Goal: Task Accomplishment & Management: Complete application form

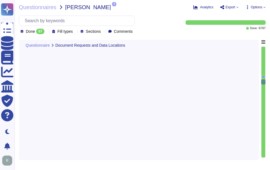
type textarea "Yes, we have completed SIG and CAIQ."
type textarea "Our GCP offering holds all platform data for SCM in [GEOGRAPHIC_DATA]. Our on-p…"
type textarea "Yes, our company utilizes third-party operated data centers, specifically Equin…"
type textarea "No, external parties, including third party vendors, do not have access to scop…"
type textarea "Yes, we have legally binding confidentiality and non-disclosure agreements (NDA…"
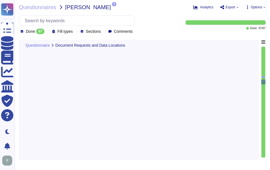
type textarea "Yes, we have legally binding contractual agreements with suppliers and third pa…"
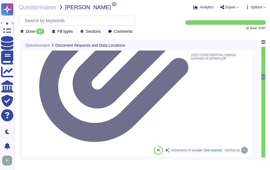
type textarea "Yes, the most recent penetration test was completed on February 15, 2025, and w…"
type textarea "Yes, our organization is ISO 27001 certified and holds a valid ISO/IEC 27001 ce…"
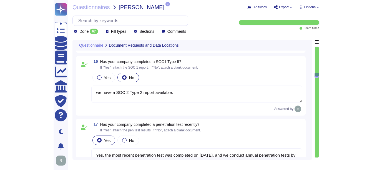
scroll to position [1022, 0]
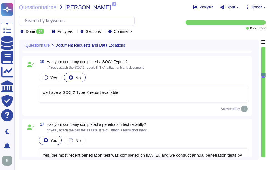
type textarea "we have a SOC 2 Type 2 report available."
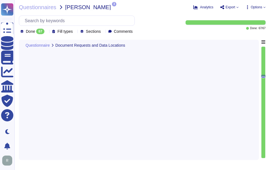
type textarea "we have a SOC 2 Type 2 report available."
type textarea "Yes, the most recent penetration test was completed on February 15, 2025, and w…"
type textarea "Yes, our organization is ISO 27001 certified and holds a valid ISO/IEC 27001 ce…"
type textarea "Yes, we have completed SIG."
type textarea "Our GCP offering holds all platform data for SCM in Germany. Our on-premises of…"
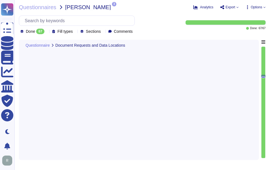
type textarea "Yes, our company utilizes third-party operated data centers, specifically Equin…"
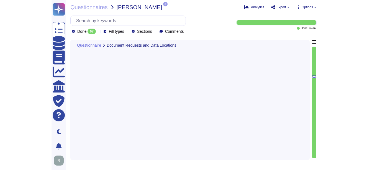
scroll to position [1076, 0]
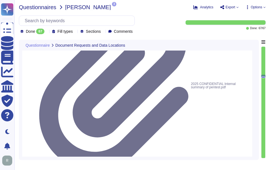
click at [37, 9] on span "Questionnaires" at bounding box center [37, 7] width 37 height 6
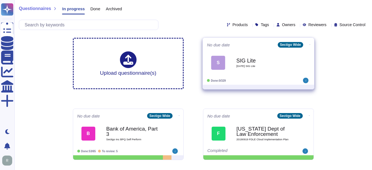
click at [245, 71] on div "SIG Lite 2025 08 25 SIG Lite" at bounding box center [265, 62] width 56 height 22
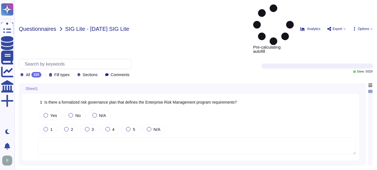
click at [42, 26] on span "Questionnaires" at bounding box center [37, 29] width 37 height 6
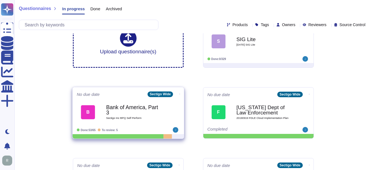
scroll to position [28, 0]
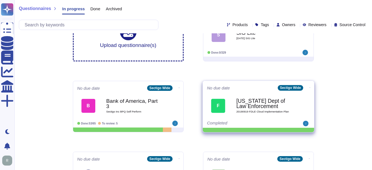
click at [269, 105] on b "[US_STATE] Dept of Law Enforcement" at bounding box center [265, 103] width 56 height 11
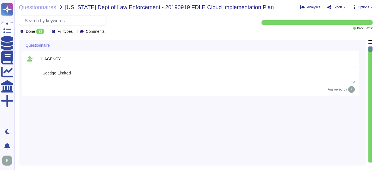
type textarea "Sectigo Limited"
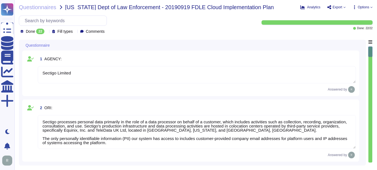
type textarea "Sectigo processes personal data primarily in the role of a data processor on be…"
type textarea "Please refer the URL -[URL][DOMAIN_NAME] Email sales [EMAIL_ADDRESS][DOMAIN_NAM…"
type textarea "Sectigo Certificate Manager(CLM) and public certificates"
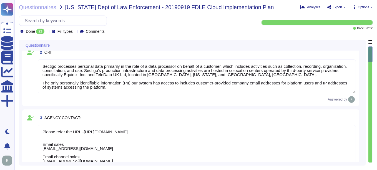
type textarea "Sectigo uses the Google Cloud Platform as its cloud service provider. The compa…"
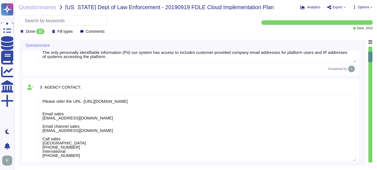
type textarea "Sectigo provides the following products and services: 1. Digital identity solut…"
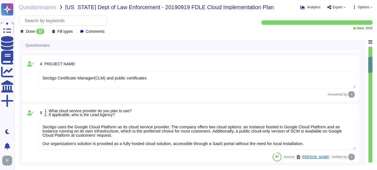
type textarea "We provide Software as a Service (SaaS) through our SaaS portal, specifically w…"
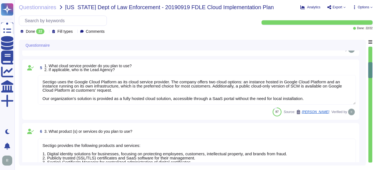
type textarea "No"
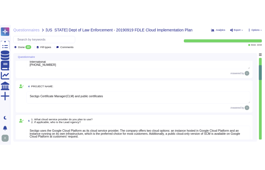
scroll to position [166, 0]
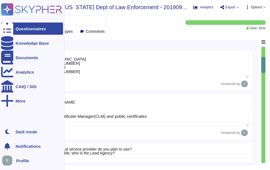
click at [31, 31] on div "Questionnaires" at bounding box center [31, 29] width 30 height 4
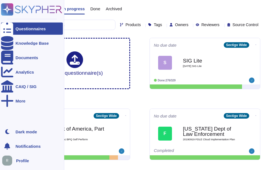
click at [13, 30] on div "Questionnaires" at bounding box center [32, 28] width 62 height 12
click at [26, 57] on div "Documents" at bounding box center [27, 57] width 23 height 4
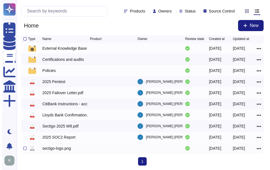
scroll to position [2, 0]
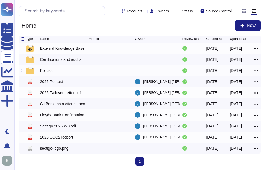
click at [48, 71] on div "Policies" at bounding box center [46, 71] width 13 height 6
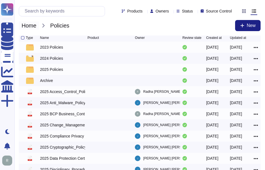
click at [34, 27] on span "Home" at bounding box center [29, 25] width 20 height 8
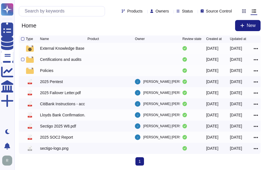
click at [69, 57] on div "Certifications and audits" at bounding box center [60, 60] width 41 height 6
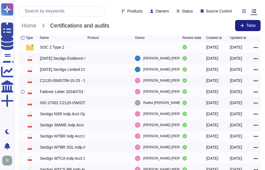
click at [60, 92] on div "Failover Letter 20240703 1.pdf" at bounding box center [62, 92] width 45 height 6
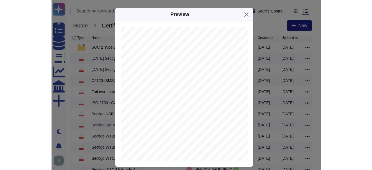
scroll to position [46, 0]
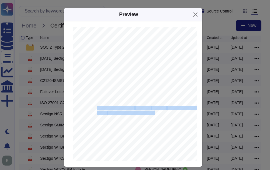
drag, startPoint x: 95, startPoint y: 107, endPoint x: 153, endPoint y: 112, distance: 57.9
copy span "RTO for this test was 12 hours , and we completed the work in 7 hours . RPO for…"
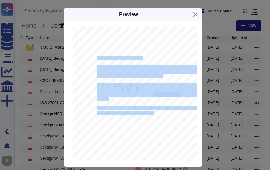
drag, startPoint x: 95, startPoint y: 57, endPoint x: 152, endPoint y: 113, distance: 79.6
click at [152, 113] on div "Sectigo | 8800 E. Raintree Drive, Suite 110, Scottsdale, AZ 85260 | www.sectigo…" at bounding box center [184, 124] width 222 height 287
copy div "To whom it may concern, To confirm operational resiliency and meet the CA/Brows…"
click at [193, 10] on button "Close" at bounding box center [195, 14] width 9 height 9
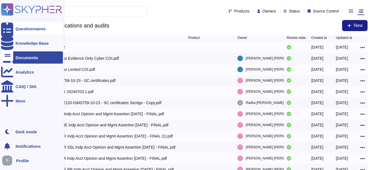
click at [6, 27] on icon at bounding box center [7, 29] width 12 height 16
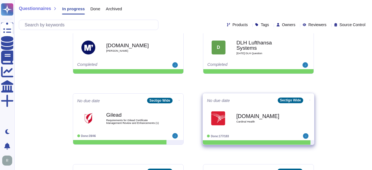
scroll to position [166, 0]
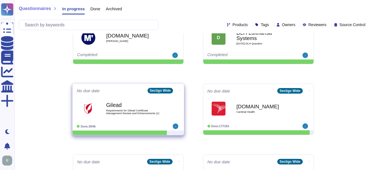
click at [136, 114] on span "Requirements for Gilead Certificate Management Review and Enhancements (1)" at bounding box center [134, 111] width 56 height 5
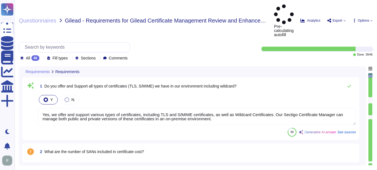
type textarea "Yes, we offer and support various types of certificates, including TLS and S/MI…"
type textarea "Yes, we support Organization Validation (OV) certificates, which include domain…"
type textarea "Yes, Sectigo's Certificate Manager supports the issuance and management of Exte…"
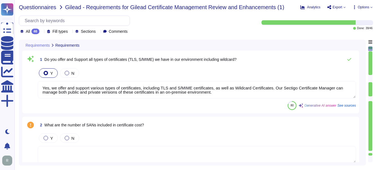
click at [49, 6] on span "Questionnaires" at bounding box center [37, 7] width 37 height 6
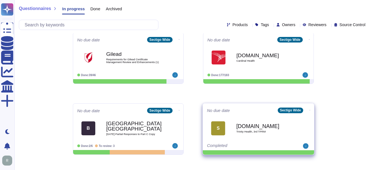
scroll to position [209, 0]
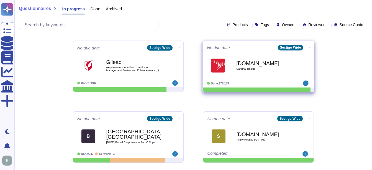
click at [264, 66] on b "[DOMAIN_NAME]" at bounding box center [265, 62] width 56 height 5
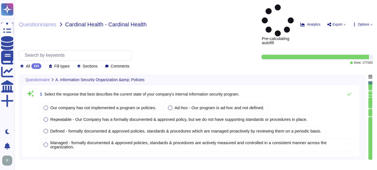
type textarea "Our company has a comprehensive internal information security program that incl…"
type textarea "Our company's mobile device policy includes several key components to ensure se…"
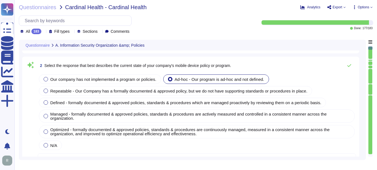
scroll to position [139, 0]
type textarea "Yes, our organization has implemented and documented a comprehensive informatio…"
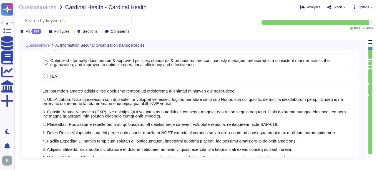
type textarea "Yes, Sectigo has established comprehensive procedures to ensure compliance with…"
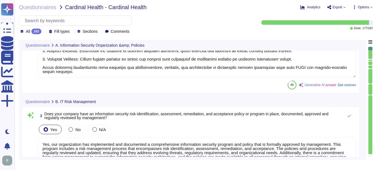
type textarea "Yes, we have a dedicated information security team composed of qualified IT sec…"
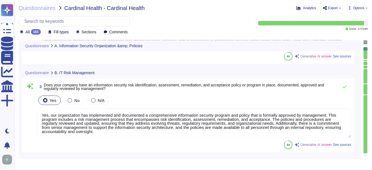
scroll to position [333, 0]
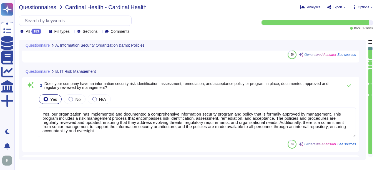
click at [37, 7] on span "Questionnaires" at bounding box center [37, 7] width 37 height 6
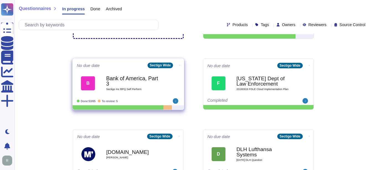
scroll to position [55, 0]
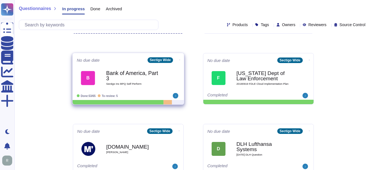
click at [126, 77] on b "Bank of America, Part 3" at bounding box center [134, 75] width 56 height 11
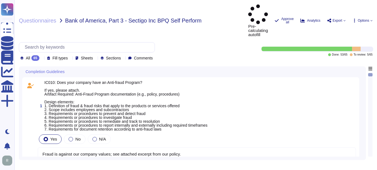
type textarea "Fraud is against our company values; see attached excerpt from our policy."
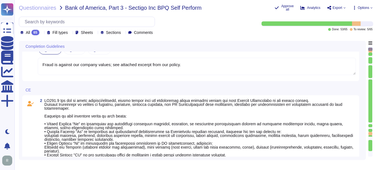
scroll to position [83, 0]
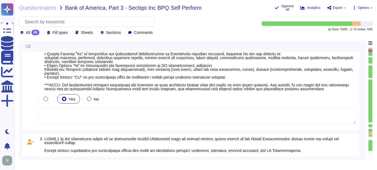
type textarea "Sectigo is committed to an environmental strategy that aligns with ESG principl…"
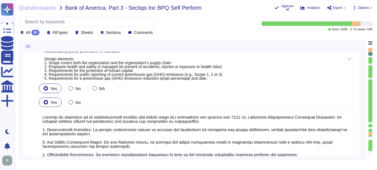
type textarea "None. Neither the Company nor any of its Principals or Affiliates has ever been…"
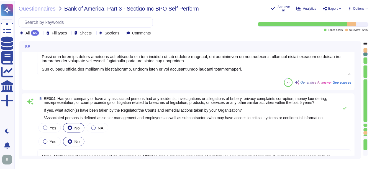
scroll to position [499, 0]
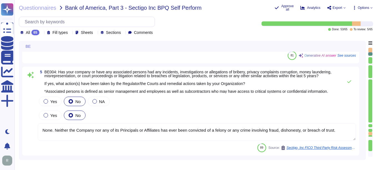
type textarea "Yes, our organization has established means for employees and contractors to re…"
click at [47, 9] on span "Questionnaires" at bounding box center [37, 8] width 37 height 6
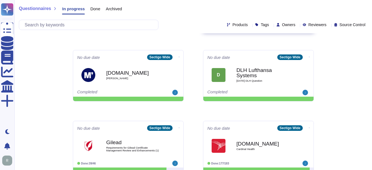
scroll to position [166, 0]
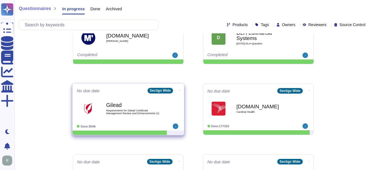
click at [118, 108] on b "Gilead" at bounding box center [134, 104] width 56 height 5
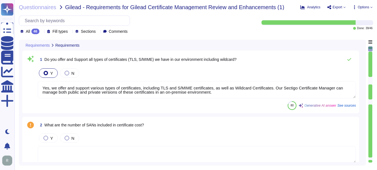
type textarea "Yes, we offer and support various types of certificates, including TLS and S/MI…"
type textarea "Yes, we support Organization Validation (OV) certificates, which include domain…"
type textarea "Yes, Sectigo's Certificate Manager supports the issuance and management of Exte…"
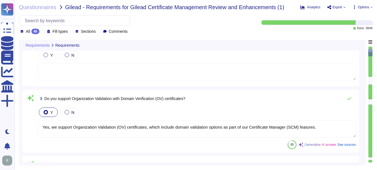
type textarea "Your enterprise sales representative will share the details."
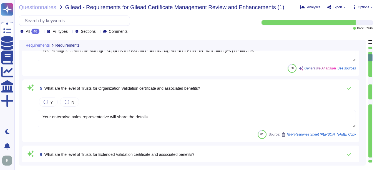
type textarea "Sectigo Certificate Manager is built to support multi-CA environments. Please r…"
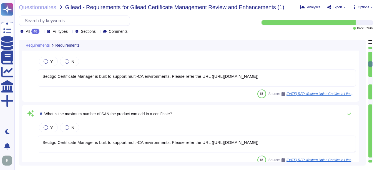
type textarea "Sectigo's policy for re-issuing a certificate involves the following steps: 1. …"
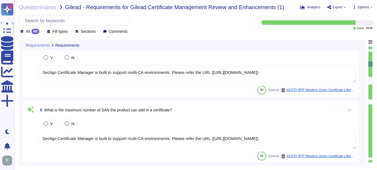
type textarea "Sectigo Certificate Manager is built to support multi-CA environments. Please r…"
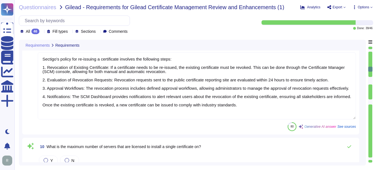
type textarea "You can discuss this with your enterprise sales representative."
type textarea "Yes. External vulnerability scans are performed monthly and after significant c…"
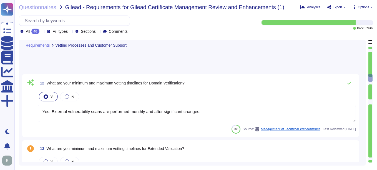
type textarea "Method of Communications: 1. Self-Service Ticketing System: Customers can submi…"
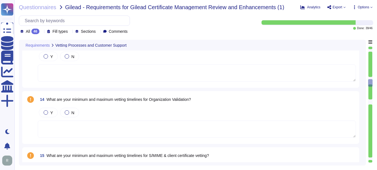
type textarea "Yes, technical support staff are available 24/7/365 depending on the service ag…"
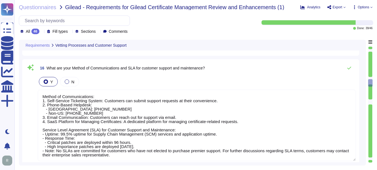
scroll to position [971, 0]
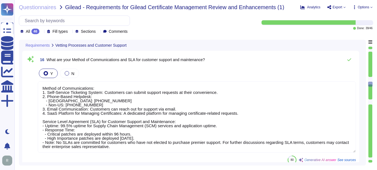
type textarea "Yes, our company is compliant with the Baseline Requirements set by the CA/Brow…"
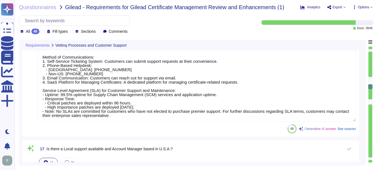
type textarea "Yes, Sectigo is prepared to support certificate lifecycle automation capabiliti…"
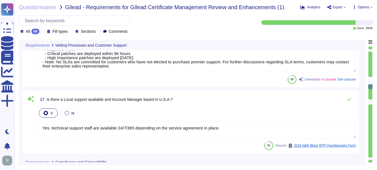
scroll to position [1054, 0]
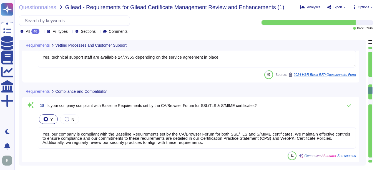
type textarea "Sectigo employs a comprehensive set of security measures to protect our infrast…"
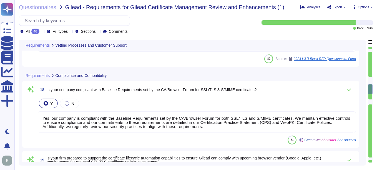
type textarea "Method of Communications: 1. Self-Service Ticketing System: Customers can submi…"
type textarea "Yes, technical support staff are available 24/7/365 depending on the service ag…"
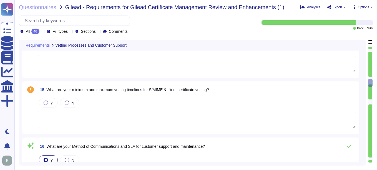
type textarea "Yes. External vulnerability scans are performed monthly and after significant c…"
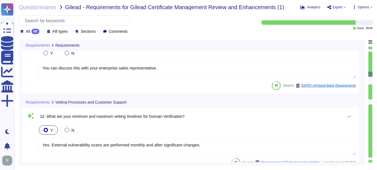
type textarea "Sectigo's policy for re-issuing a certificate involves the following steps: 1. …"
type textarea "Sectigo Certificate Manager is built to support multi-CA environments. Please r…"
type textarea "You can discuss this with your enterprise sales representative."
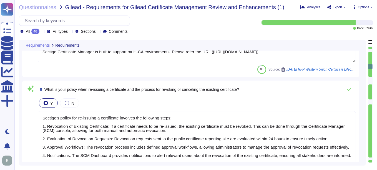
type textarea "Your enterprise sales representative will share the details."
type textarea "Sectigo Certificate Manager is built to support multi-CA environments. Please r…"
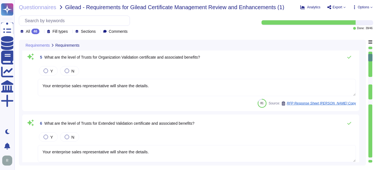
type textarea "Yes, we support Organization Validation (OV) certificates, which include domain…"
type textarea "Yes, Sectigo's Certificate Manager supports the issuance and management of Exte…"
type textarea "Your enterprise sales representative will share the details."
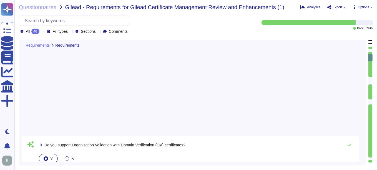
scroll to position [28, 0]
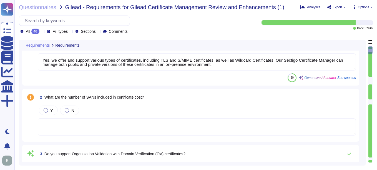
type textarea "Yes, we offer and support various types of certificates, including TLS and S/MI…"
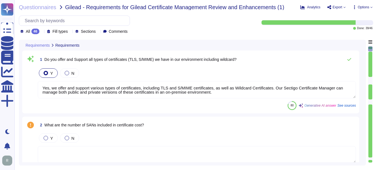
click at [269, 49] on div "Requirements Requirements" at bounding box center [192, 45] width 340 height 11
click at [269, 57] on button at bounding box center [348, 59] width 13 height 11
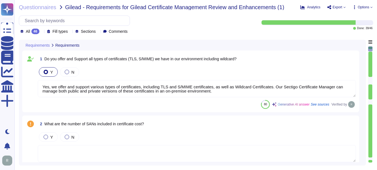
click at [269, 57] on div "1 Do you offer and Support all types of certificates (TLS, S/MIME) we have in o…" at bounding box center [197, 59] width 318 height 10
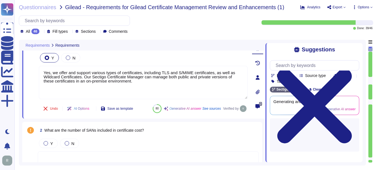
scroll to position [28, 0]
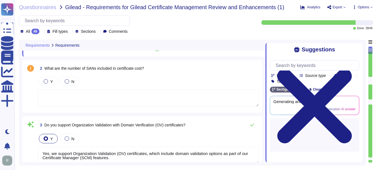
type textarea "Your enterprise sales representative will share the details."
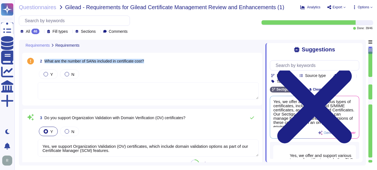
drag, startPoint x: 44, startPoint y: 61, endPoint x: 146, endPoint y: 61, distance: 101.5
click at [144, 61] on span "What are the number of SANs included in certificate cost?" at bounding box center [94, 61] width 100 height 4
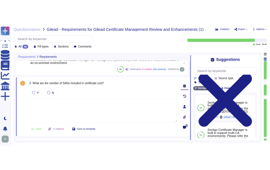
scroll to position [28, 0]
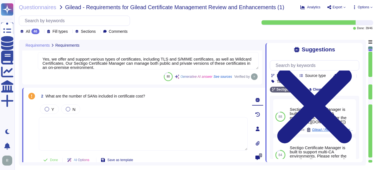
click at [224, 18] on div "All 46 Fill types Sections Comments" at bounding box center [134, 25] width 231 height 19
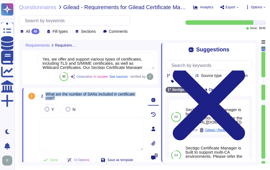
drag, startPoint x: 45, startPoint y: 93, endPoint x: 62, endPoint y: 97, distance: 16.8
click at [62, 97] on span "What are the number of SANs included in certificate cost?" at bounding box center [94, 96] width 98 height 8
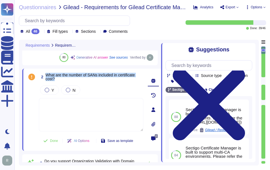
type textarea "Your enterprise sales representative will share the details."
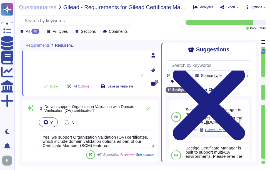
scroll to position [111, 0]
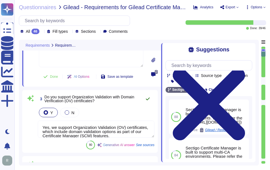
type textarea "Your enterprise sales representative will share the details."
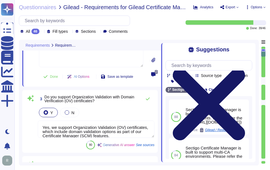
click at [248, 49] on icon at bounding box center [208, 103] width 87 height 115
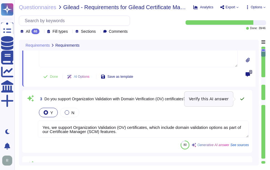
click at [244, 98] on button at bounding box center [241, 98] width 13 height 11
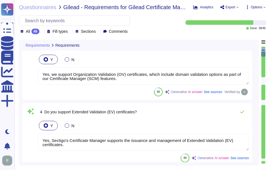
scroll to position [166, 0]
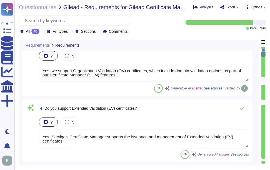
click at [119, 141] on textarea "Yes, Sectigo's Certificate Manager supports the issuance and management of Exte…" at bounding box center [143, 138] width 211 height 17
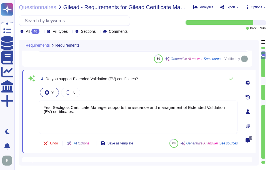
type textarea "Sectigo Certificate Manager is built to support multi-CA environments. Please r…"
click at [230, 78] on icon at bounding box center [230, 79] width 4 height 4
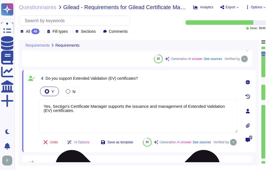
click at [158, 109] on textarea "Yes, Sectigo's Certificate Manager supports the issuance and management of Exte…" at bounding box center [138, 115] width 199 height 33
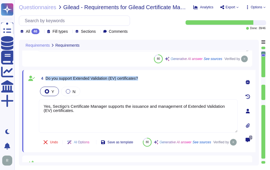
drag, startPoint x: 46, startPoint y: 78, endPoint x: 159, endPoint y: 79, distance: 112.6
click at [159, 79] on div "4 Do you support Extended Validation (EV) certificates?" at bounding box center [138, 78] width 199 height 10
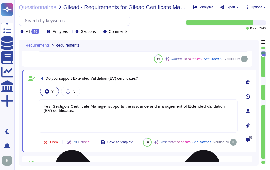
click at [82, 120] on textarea "Yes, Sectigo's Certificate Manager supports the issuance and management of Exte…" at bounding box center [138, 115] width 199 height 33
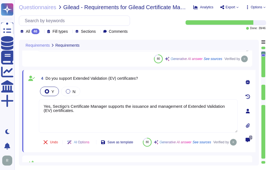
click at [165, 144] on div "Undo AI Options Save as template 80 Generative AI answer See sources Verified by" at bounding box center [138, 141] width 199 height 13
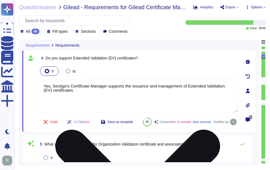
type textarea "Sectigo Certificate Manager is built to support multi-CA environments. Please r…"
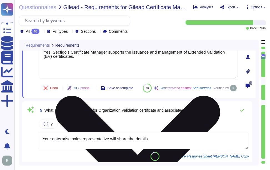
scroll to position [222, 0]
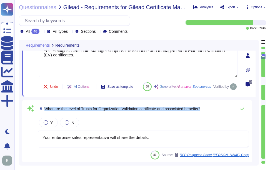
drag, startPoint x: 45, startPoint y: 119, endPoint x: 199, endPoint y: 133, distance: 154.5
click at [199, 133] on div "5 What are the level of Trusts for Organization Validation certificate and asso…" at bounding box center [137, 131] width 223 height 56
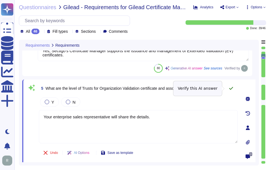
click at [231, 87] on icon at bounding box center [230, 88] width 4 height 4
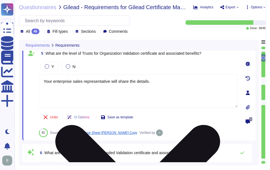
type textarea "Sectigo Certificate Manager is built to support multi-CA environments. Please r…"
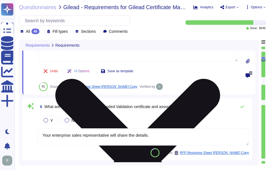
scroll to position [305, 0]
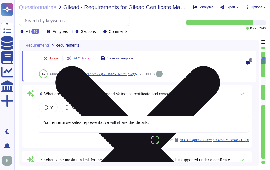
type textarea "Sectigo's policy for re-issuing a certificate involves the following steps: 1. …"
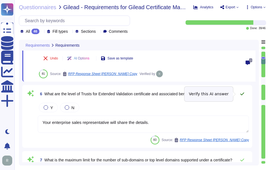
click at [241, 92] on icon at bounding box center [242, 94] width 4 height 4
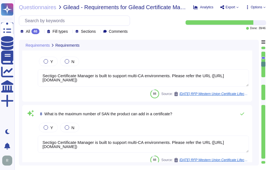
scroll to position [1, 0]
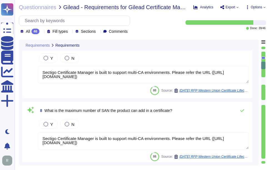
type textarea "Sectigo Certificate Manager is built to support multi-CA environments. Please r…"
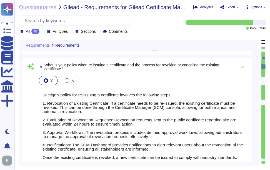
type textarea "You can discuss this with your enterprise sales representative."
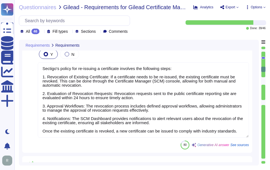
scroll to position [555, 0]
type textarea "Yes. External vulnerability scans are performed monthly and after significant c…"
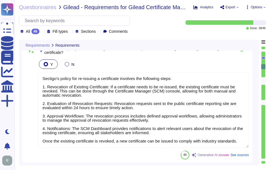
scroll to position [527, 0]
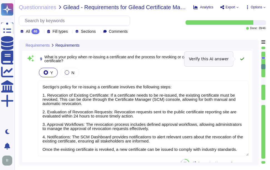
click at [242, 57] on icon at bounding box center [242, 59] width 4 height 4
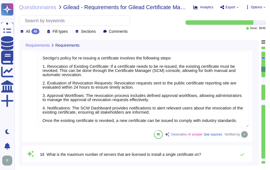
scroll to position [0, 0]
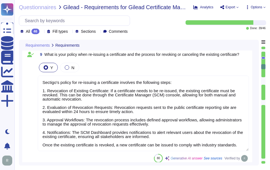
type textarea "Your enterprise sales representative will share the details."
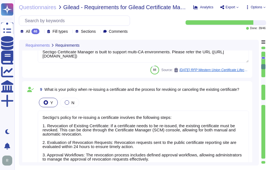
scroll to position [1, 0]
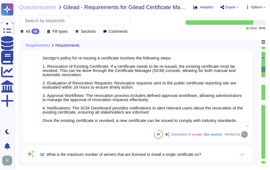
type textarea "Yes. External vulnerability scans are performed monthly and after significant c…"
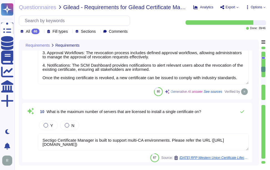
scroll to position [610, 0]
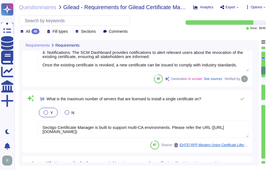
click at [44, 112] on div at bounding box center [46, 112] width 4 height 4
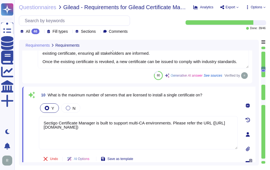
click at [186, 104] on div "Y N" at bounding box center [138, 108] width 199 height 12
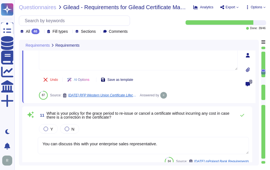
scroll to position [693, 0]
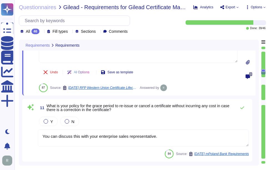
click at [242, 101] on div "11 What is your policy for the grace period to re-issue or cancel a certificate…" at bounding box center [137, 130] width 230 height 63
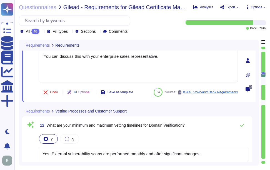
scroll to position [749, 0]
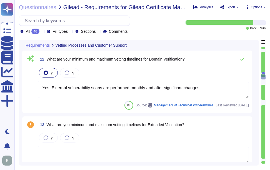
type textarea "Method of Communications: 1. Self-Service Ticketing System: Customers can submi…"
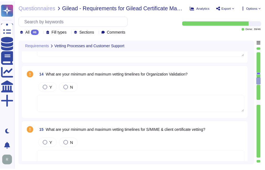
scroll to position [915, 0]
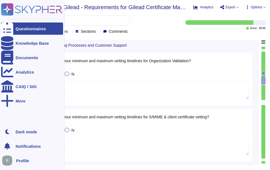
type textarea "Yes, technical support staff are available 24/7/365 depending on the service ag…"
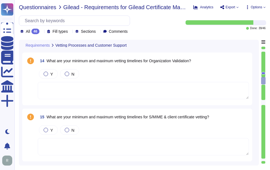
click at [38, 8] on span "Questionnaires" at bounding box center [37, 7] width 37 height 6
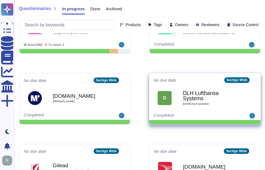
scroll to position [111, 0]
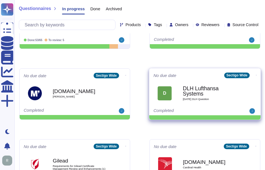
click at [205, 97] on div "DLH Lufthansa Systems 2025 08 18 DLH Question" at bounding box center [211, 93] width 56 height 22
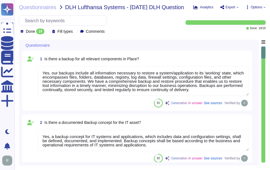
type textarea "Yes, our backups include all information necessary to restore a system/applicat…"
type textarea "Yes, a backup concept for IT systems and applications, which includes data and …"
type textarea "Backups are performed continually and are scheduled based on the information an…"
type textarea "Backups are stored in our on-premise data center in [GEOGRAPHIC_DATA], [GEOGRAP…"
type textarea "RTO for Backup & Restore test was 7 hours and RPO for this test was 0 hours."
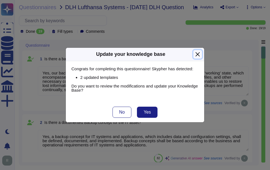
click at [198, 52] on button "Close" at bounding box center [197, 54] width 9 height 9
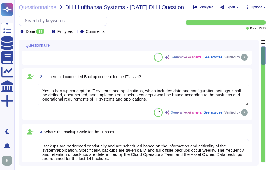
type textarea "Our Last BC/DR exercise was on [DATE] and Failover test was conducted on [DATE]."
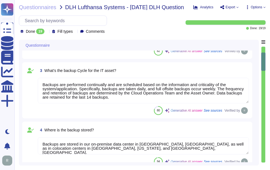
type textarea "We have implemented a high-availability environment with full redundancy, utili…"
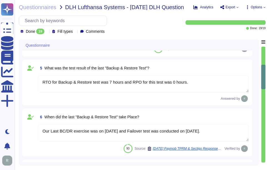
type textarea "Yes, the implemented High Availability and Failover solution is designed to pro…"
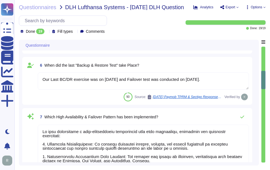
type textarea "The implemented High Availability and Failover Implementation performs failover…"
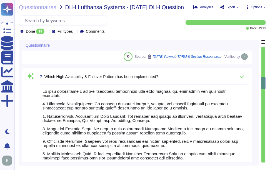
scroll to position [1, 0]
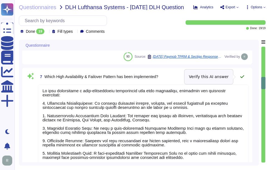
click at [242, 76] on icon at bounding box center [242, 76] width 4 height 4
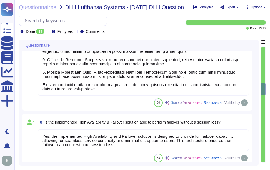
scroll to position [388, 0]
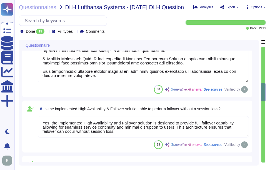
type textarea "Yes, the implemented High Availability and Failover solution makes use of geo-r…"
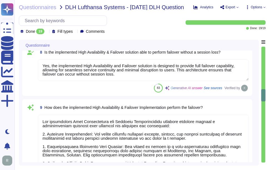
scroll to position [444, 0]
type textarea "The last executed Failover Test was conducted on [DATE], and it was successfull…"
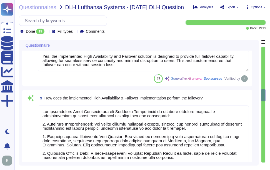
scroll to position [471, 0]
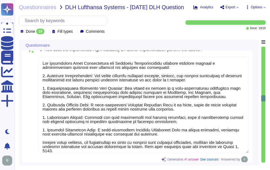
type textarea "The last failover test took place on [DATE]."
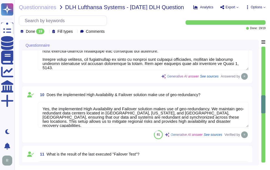
type textarea "Yes, recovery procedures from incidents are formally documented and controlled.…"
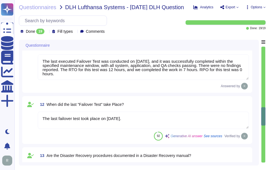
type textarea "The Disaster Recovery procedures are documented in our Business Continuity & Di…"
type textarea "None"
type textarea "The last executed Failover Test was conducted on [DATE], and it was successfull…"
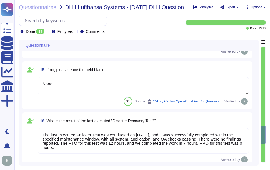
type textarea "The last executed Disaster Recovery Test was a full failover exercise conducted…"
type textarea "The last Disaster Recovery test was performed on [DATE]. The test was conducted…"
type textarea "The last Disaster Recovery Test was executed on [DATE]."
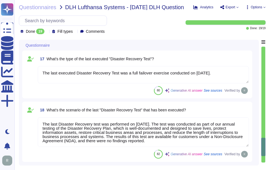
scroll to position [1019, 0]
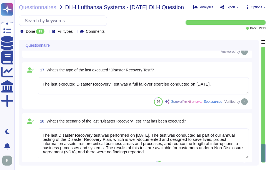
type textarea "The Disaster Recovery procedures are documented in our Business Continuity & Di…"
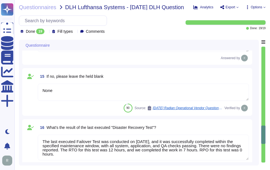
type textarea "The last failover test took place on [DATE]."
type textarea "Yes, recovery procedures from incidents are formally documented and controlled.…"
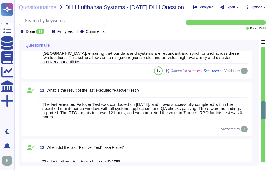
type textarea "The implemented High Availability and Failover Implementation performs failover…"
type textarea "Yes, the implemented High Availability and Failover solution makes use of geo-r…"
type textarea "The last executed Failover Test was conducted on [DATE], and it was successfull…"
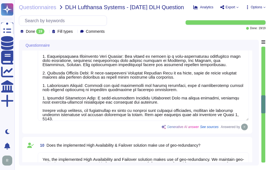
type textarea "We have implemented a high-availability environment with full redundancy, utili…"
type textarea "Yes, the implemented High Availability and Failover solution is designed to pro…"
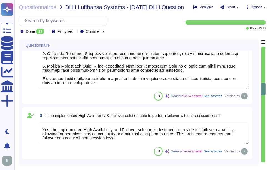
type textarea "Our Last BC/DR exercise was on [DATE] and Failover test was conducted on [DATE]."
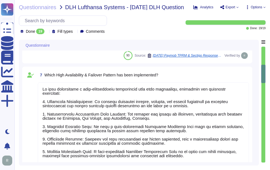
type textarea "Yes, a backup concept for IT systems and applications, which includes data and …"
type textarea "Backups are performed continually and are scheduled based on the information an…"
type textarea "Backups are stored in our on-premise data center in [GEOGRAPHIC_DATA], [GEOGRAP…"
type textarea "RTO for Backup & Restore test was 7 hours and RPO for this test was 0 hours."
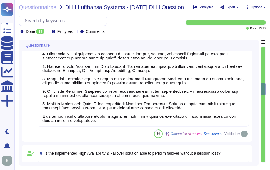
type textarea "The implemented High Availability and Failover Implementation performs failover…"
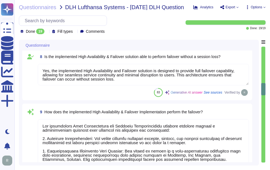
scroll to position [520, 0]
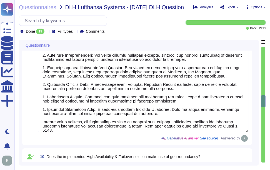
type textarea "Yes, the implemented High Availability and Failover solution makes use of geo-r…"
type textarea "The last executed Failover Test was conducted on [DATE], and it was successfull…"
type textarea "The last failover test took place on [DATE]."
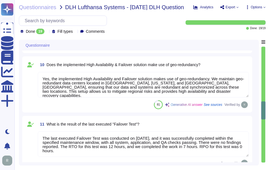
scroll to position [631, 0]
type textarea "Yes, recovery procedures from incidents are formally documented and controlled.…"
type textarea "The Disaster Recovery procedures are documented in our Business Continuity & Di…"
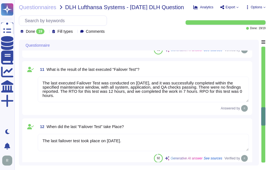
scroll to position [714, 0]
type textarea "None"
type textarea "The last executed Failover Test was conducted on [DATE], and it was successfull…"
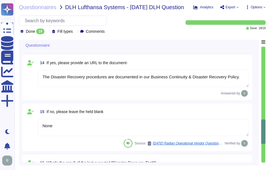
scroll to position [825, 0]
type textarea "The last executed Disaster Recovery Test was a full failover exercise conducted…"
type textarea "The last Disaster Recovery test was performed on [DATE]. The test was conducted…"
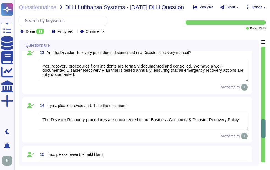
scroll to position [770, 0]
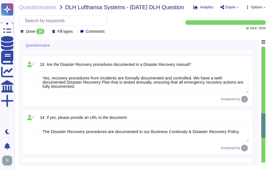
type textarea "Yes, the implemented High Availability and Failover solution makes use of geo-r…"
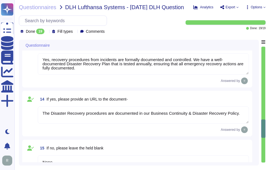
scroll to position [798, 0]
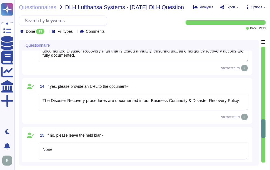
type textarea "The last Disaster Recovery test was performed on [DATE]. The test was conducted…"
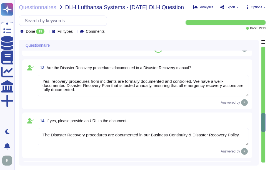
type textarea "Yes, the implemented High Availability and Failover solution makes use of geo-r…"
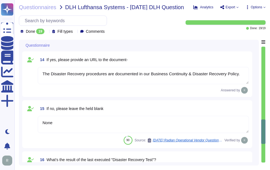
scroll to position [825, 0]
type textarea "The last Disaster Recovery test was performed on [DATE]. The test was conducted…"
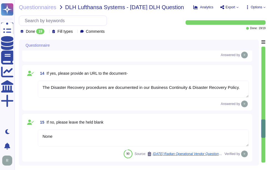
scroll to position [798, 0]
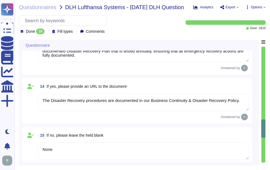
click at [169, 106] on textarea "The Disaster Recovery procedures are documented in our Business Continuity & Di…" at bounding box center [143, 101] width 211 height 17
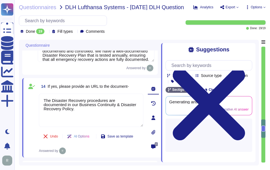
click at [154, 133] on icon at bounding box center [153, 132] width 4 height 4
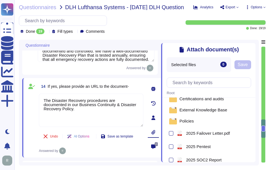
scroll to position [0, 0]
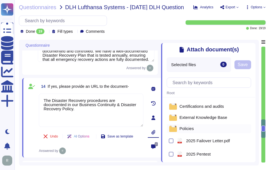
click at [181, 129] on span "Policies" at bounding box center [186, 128] width 14 height 4
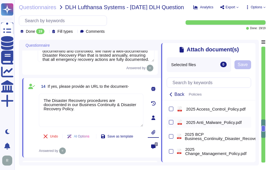
scroll to position [55, 0]
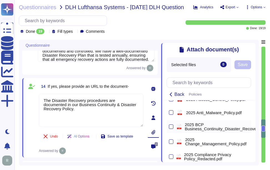
click at [172, 127] on div at bounding box center [171, 126] width 4 height 4
click at [0, 0] on input "checkbox" at bounding box center [0, 0] width 0 height 0
click at [258, 67] on span "Save" at bounding box center [262, 64] width 10 height 4
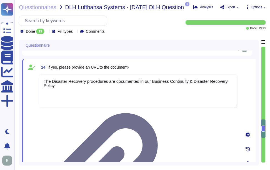
type textarea "The last Disaster Recovery test was performed on [DATE]. The test was conducted…"
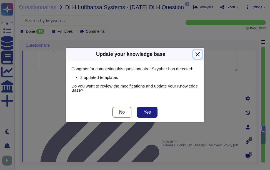
click at [197, 53] on button "Close" at bounding box center [197, 54] width 9 height 9
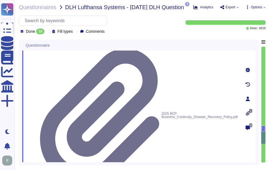
scroll to position [908, 0]
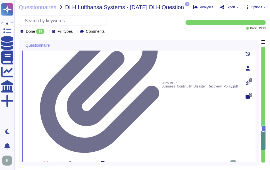
type textarea "The last Disaster Recovery Test was executed on [DATE]."
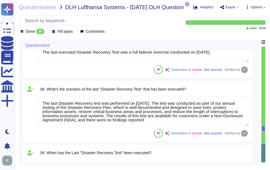
scroll to position [1050, 0]
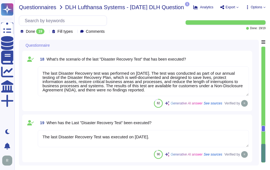
click at [48, 8] on span "Questionnaires" at bounding box center [37, 7] width 37 height 6
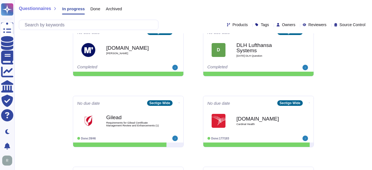
scroll to position [139, 0]
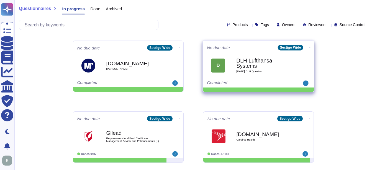
click at [261, 66] on b "DLH Lufthansa Systems" at bounding box center [265, 63] width 56 height 11
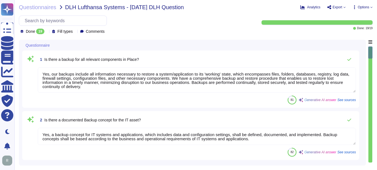
type textarea "Yes, our backups include all information necessary to restore a system/applicat…"
type textarea "Yes, a backup concept for IT systems and applications, which includes data and …"
type textarea "Backups are performed continually and are scheduled based on the information an…"
type textarea "Backups are stored in our on-premise data center in [GEOGRAPHIC_DATA], [GEOGRAP…"
type textarea "The results of the most recent vulnerability assessment or penetration test are…"
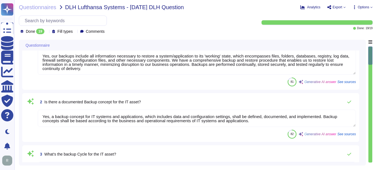
scroll to position [28, 0]
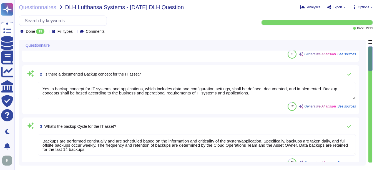
type textarea "Our Last BC/DR exercise was on [DATE] and Failover test was conducted on [DATE]."
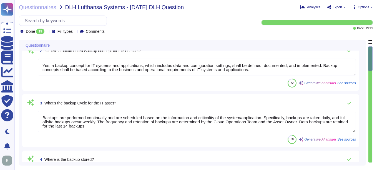
scroll to position [83, 0]
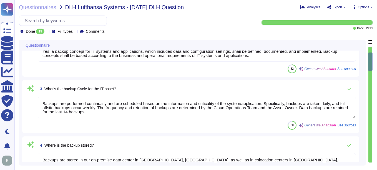
type textarea "We have implemented a high-availability environment with full redundancy, utili…"
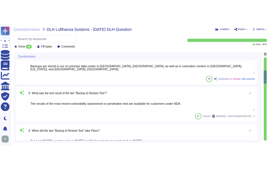
scroll to position [194, 0]
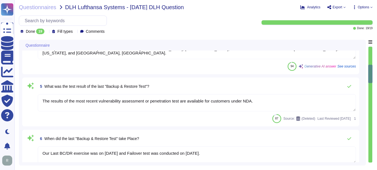
click at [136, 104] on textarea "The results of the most recent vulnerability assessment or penetration test are…" at bounding box center [197, 102] width 318 height 17
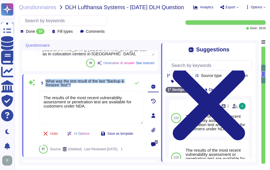
drag, startPoint x: 46, startPoint y: 80, endPoint x: 78, endPoint y: 86, distance: 32.1
click at [78, 86] on span "What was the test result of the last "Backup & Restore Test"?" at bounding box center [86, 83] width 82 height 8
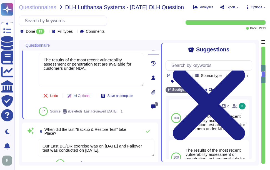
scroll to position [250, 0]
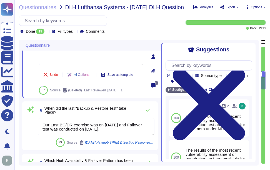
type textarea "Yes, the implemented High Availability and Failover solution is designed to pro…"
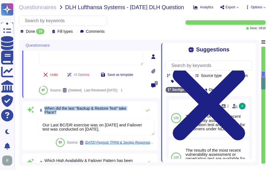
drag, startPoint x: 45, startPoint y: 108, endPoint x: 60, endPoint y: 111, distance: 15.2
click at [60, 111] on span "When did the last "Backup & Restore Test" take Place?" at bounding box center [91, 110] width 94 height 8
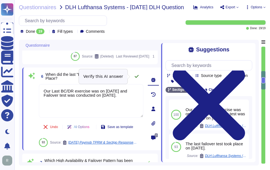
click at [137, 74] on icon at bounding box center [136, 76] width 4 height 4
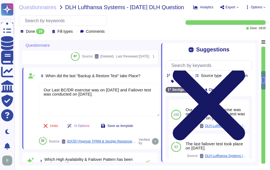
click at [249, 49] on icon at bounding box center [208, 103] width 87 height 115
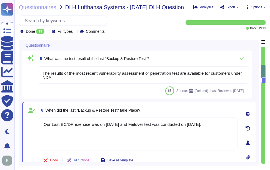
scroll to position [198, 0]
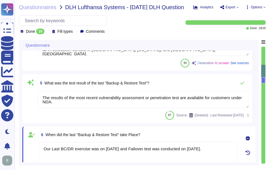
type textarea "Yes, a backup concept for IT systems and applications, which includes data and …"
click at [103, 101] on textarea "The results of the most recent vulnerability assessment or penetration test are…" at bounding box center [143, 99] width 211 height 17
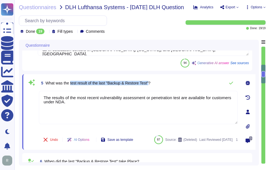
drag, startPoint x: 71, startPoint y: 83, endPoint x: 150, endPoint y: 85, distance: 79.6
click at [150, 85] on span "What was the test result of the last "Backup & Restore Test"?" at bounding box center [97, 83] width 105 height 4
drag, startPoint x: 82, startPoint y: 107, endPoint x: 20, endPoint y: 90, distance: 64.5
click at [20, 90] on div "Questionnaire 2 Is there a documented Backup concept for the IT asset? Yes, a b…" at bounding box center [139, 103] width 240 height 126
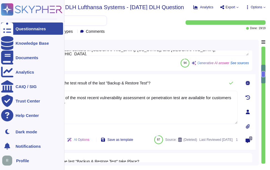
paste textarea "- Recovery Time Objective (RTO): 12 hours - Recovery Point Objective (RPO): und…"
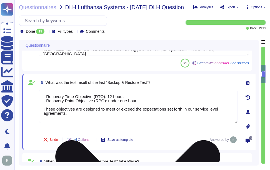
drag, startPoint x: 73, startPoint y: 115, endPoint x: 44, endPoint y: 90, distance: 38.0
click at [44, 90] on textarea "- Recovery Time Objective (RTO): 12 hours - Recovery Point Objective (RPO): und…" at bounding box center [138, 106] width 199 height 33
paste textarea "RTO for this test was 12 hours, and we completed the work in 7 hours. RPO for t…"
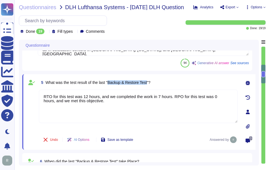
drag, startPoint x: 110, startPoint y: 83, endPoint x: 149, endPoint y: 83, distance: 38.8
click at [149, 83] on span "What was the test result of the last "Backup & Restore Test"?" at bounding box center [97, 82] width 105 height 4
copy span "Backup & Restore Test"
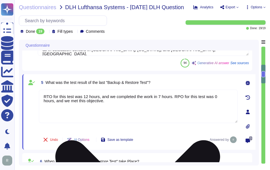
drag, startPoint x: 58, startPoint y: 97, endPoint x: 65, endPoint y: 97, distance: 7.5
click at [65, 97] on textarea "RTO for this test was 12 hours, and we completed the work in 7 hours. RPO for t…" at bounding box center [138, 106] width 199 height 33
paste textarea "Backup & Restore Test"
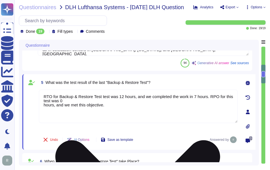
drag, startPoint x: 99, startPoint y: 96, endPoint x: 93, endPoint y: 96, distance: 6.7
click at [93, 96] on textarea "RTO for Backup & Restore Test test was 12 hours, and we completed the work in 7…" at bounding box center [138, 106] width 199 height 33
drag, startPoint x: 184, startPoint y: 97, endPoint x: 108, endPoint y: 96, distance: 75.4
click at [108, 96] on textarea "RTO for Backup & Restore test was 12 hours, and we completed the work in 7 hour…" at bounding box center [138, 106] width 199 height 33
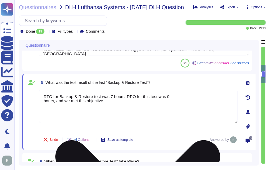
click at [43, 100] on textarea "RTO for Backup & Restore test was 7 hours. RPO for this test was 0 hours, and w…" at bounding box center [138, 106] width 199 height 33
drag, startPoint x: 176, startPoint y: 97, endPoint x: 229, endPoint y: 98, distance: 53.2
click at [229, 98] on textarea "RTO for Backup & Restore test was 7 hours. RPO for this test was 0 hours, and w…" at bounding box center [138, 106] width 199 height 33
click at [124, 96] on textarea "RTO for Backup & Restore test was 7 hours. RPO for this test was 0 hours." at bounding box center [138, 106] width 199 height 33
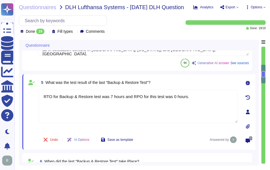
type textarea "RTO for Backup & Restore test was 7 hours and RPO for this test was 0 hours."
click at [185, 135] on div "Undo AI Options Save as template Answered by" at bounding box center [138, 139] width 199 height 13
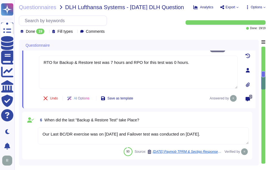
type textarea "Yes, the implemented High Availability and Failover solution is designed to pro…"
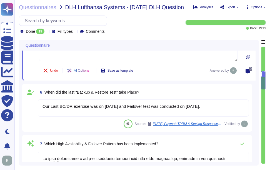
scroll to position [281, 0]
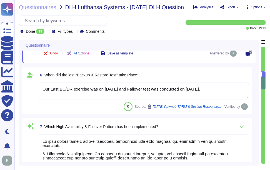
type textarea "The implemented High Availability and Failover Implementation performs failover…"
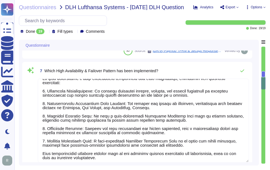
scroll to position [9, 0]
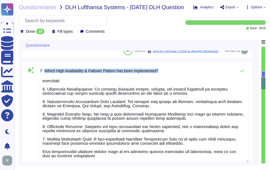
drag, startPoint x: 44, startPoint y: 70, endPoint x: 169, endPoint y: 78, distance: 124.8
click at [169, 78] on div "7 Which High Availability & Failover Pattern has been implemented? 80 Generativ…" at bounding box center [137, 119] width 223 height 109
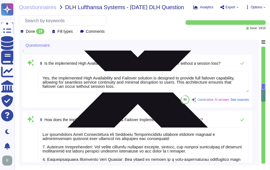
type textarea "Yes, the implemented High Availability and Failover solution makes use of geo-r…"
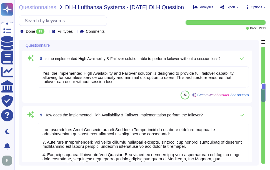
click at [137, 79] on textarea "Yes, the implemented High Availability and Failover solution is designed to pro…" at bounding box center [143, 76] width 211 height 21
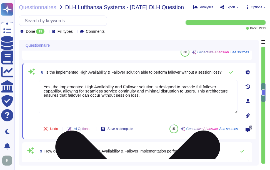
type textarea "Our Last BC/DR exercise was on [DATE] and Failover test was conducted on [DATE]."
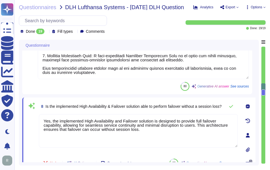
scroll to position [392, 0]
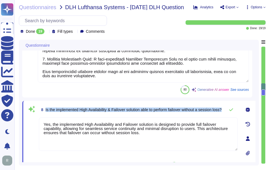
drag, startPoint x: 46, startPoint y: 107, endPoint x: 66, endPoint y: 111, distance: 20.5
click at [66, 111] on span "Is the implemented High Availability & Failover solution able to perform failov…" at bounding box center [133, 110] width 176 height 4
click at [230, 109] on icon at bounding box center [230, 109] width 4 height 4
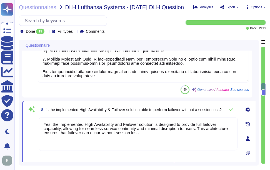
click at [91, 144] on textarea "Yes, the implemented High Availability and Failover solution is designed to pro…" at bounding box center [138, 133] width 199 height 33
click at [232, 110] on icon at bounding box center [230, 109] width 4 height 4
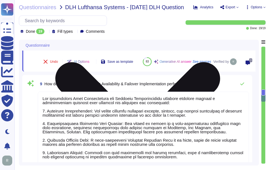
type textarea "The last executed Failover Test was conducted on [DATE], and it was successfull…"
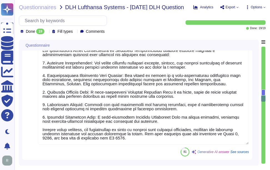
scroll to position [559, 0]
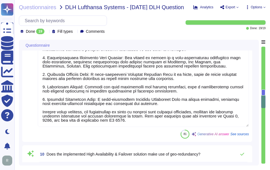
type textarea "The last failover test took place on [DATE]."
click at [235, 121] on textarea at bounding box center [143, 76] width 211 height 100
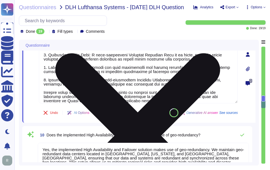
drag, startPoint x: 72, startPoint y: 96, endPoint x: 150, endPoint y: 99, distance: 78.5
click at [150, 99] on textarea at bounding box center [138, 53] width 199 height 100
type textarea "The implemented High Availability and Failover Implementation performs failover…"
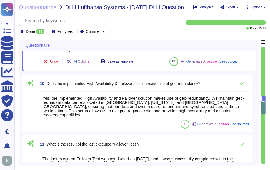
type textarea "Yes, recovery procedures from incidents are formally documented and controlled …"
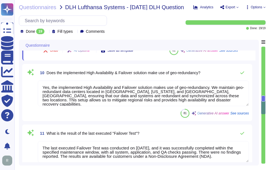
type textarea "none"
type textarea "The implemented High Availability and Failover Implementation performs failover…"
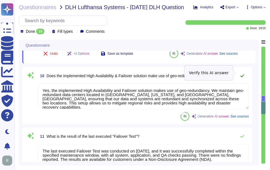
click at [243, 70] on button at bounding box center [241, 75] width 13 height 11
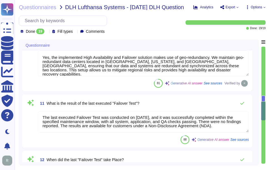
scroll to position [0, 0]
drag, startPoint x: 228, startPoint y: 125, endPoint x: 34, endPoint y: 115, distance: 193.8
click at [34, 115] on div "11 What is the result of the last executed "Failover Test"? The last executed F…" at bounding box center [137, 121] width 223 height 46
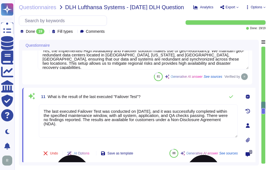
paste textarea "RTO for this test was 12 hours, and we completed the work in 7 hours. RPO for t…"
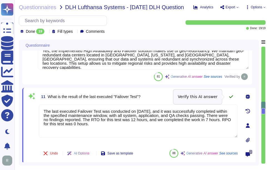
type textarea "The last executed Failover Test was conducted on [DATE], and it was successfull…"
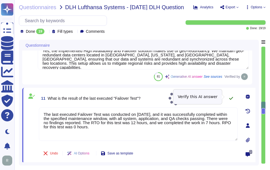
click at [230, 96] on icon at bounding box center [230, 98] width 4 height 4
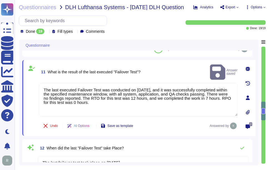
type textarea "None"
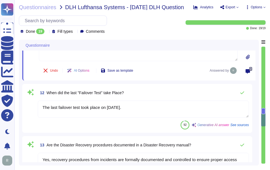
scroll to position [725, 0]
type textarea "The last Disaster Recovery test was performed on [DATE], with no findings. The …"
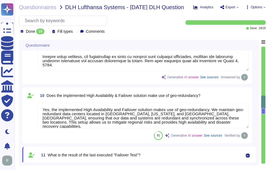
type textarea "Yes, the implemented High Availability and Failover solution is designed to pro…"
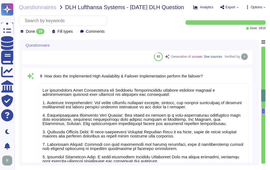
type textarea "We have implemented a high-availability environment with full redundancy, utili…"
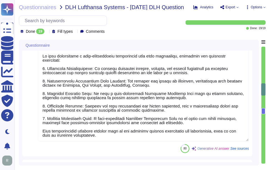
type textarea "RTO for Backup & Restore test was 7 hours and RPO for this test was 0 hours."
type textarea "Our Last BC/DR exercise was on [DATE] and Failover test was conducted on [DATE]."
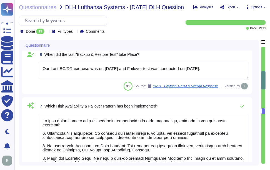
type textarea "Backups are performed continually and are scheduled based on the information an…"
type textarea "Backups are stored in our on-premise data center in [GEOGRAPHIC_DATA], [GEOGRAP…"
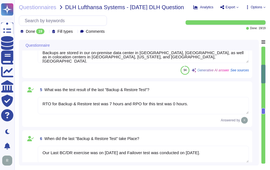
type textarea "Yes, a backup concept for IT systems and applications, which includes data and …"
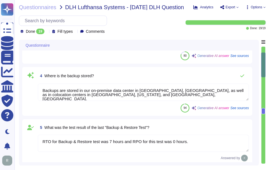
type textarea "Yes, our backups include all information necessary to restore a system/applicat…"
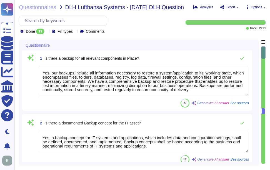
scroll to position [0, 0]
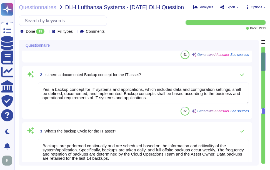
type textarea "Our Last BC/DR exercise was on [DATE] and Failover test was conducted on [DATE]."
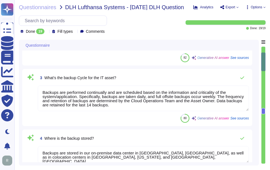
type textarea "We have implemented a high-availability environment with full redundancy, utili…"
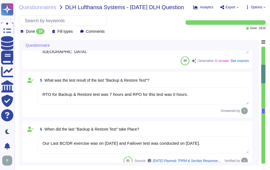
scroll to position [222, 0]
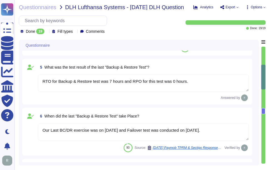
type textarea "Yes, the implemented High Availability and Failover solution is designed to pro…"
drag, startPoint x: 42, startPoint y: 129, endPoint x: 244, endPoint y: 128, distance: 201.3
click at [244, 128] on textarea "Our Last BC/DR exercise was on [DATE] and Failover test was conducted on [DATE]." at bounding box center [143, 131] width 211 height 17
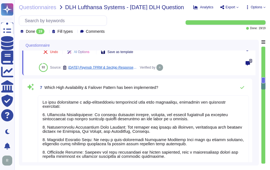
type textarea "Yes, the implemented High Availability and Failover solution is designed to pro…"
type textarea "The implemented High Availability and Failover Implementation performs failover…"
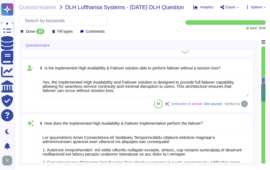
type textarea "Yes, the implemented High Availability and Failover solution makes use of geo-r…"
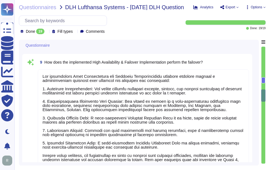
type textarea "The last executed Failover Test was conducted on [DATE], and it was successfull…"
type textarea "The last failover test took place on [DATE]."
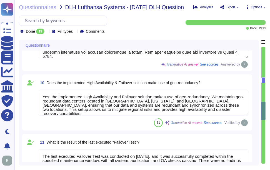
type textarea "Yes, recovery procedures from incidents are formally documented and controlled …"
type textarea "none"
type textarea "None"
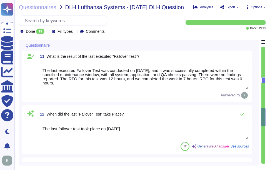
scroll to position [721, 0]
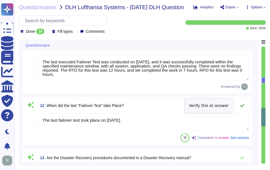
click at [242, 105] on icon at bounding box center [242, 105] width 4 height 3
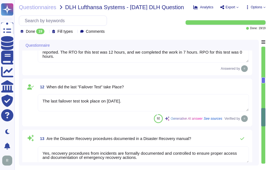
type textarea "The last Disaster Recovery test was performed on [DATE], with no findings. The …"
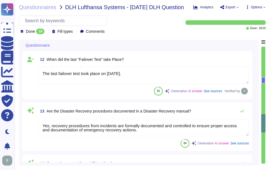
scroll to position [776, 0]
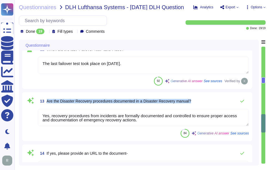
drag, startPoint x: 47, startPoint y: 101, endPoint x: 222, endPoint y: 107, distance: 175.9
click at [222, 107] on div "13 Are the Disaster Recovery procedures documented in a Disaster Recovery manua…" at bounding box center [137, 116] width 223 height 42
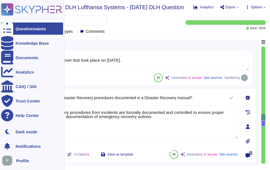
drag, startPoint x: 156, startPoint y: 118, endPoint x: 7, endPoint y: 108, distance: 149.2
click at [7, 108] on div "Questionnaires Knowledge Base Documents Analytics CAIQ / SIG Trust Center Help …" at bounding box center [135, 85] width 270 height 170
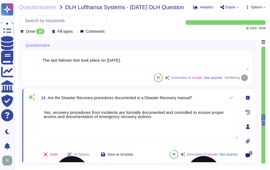
paste textarea ". We have a well-documented Disaster Recovery Plan that is tested annually, ens…"
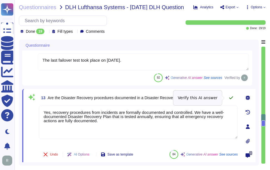
click at [230, 97] on icon at bounding box center [230, 97] width 4 height 4
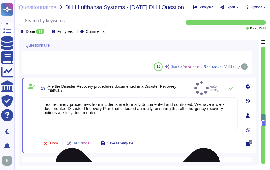
scroll to position [804, 0]
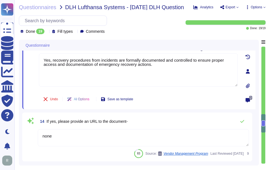
type textarea "Yes, recovery procedures from incidents are formally documented and controlled.…"
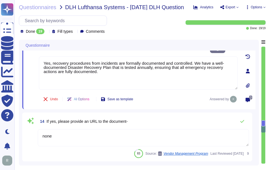
type textarea "The last executed Disaster Recovery Test was a full failover exercise conducted…"
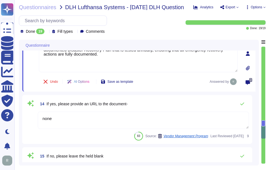
scroll to position [860, 0]
type textarea "The last Disaster Recovery test was performed on [DATE]. The test was conducted…"
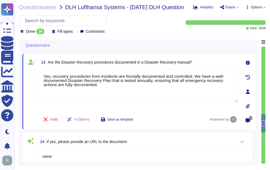
type textarea "Yes, the implemented High Availability and Failover solution makes use of geo-r…"
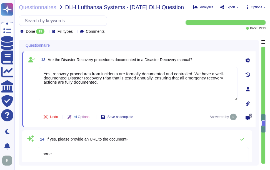
scroll to position [804, 0]
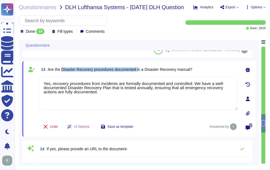
drag, startPoint x: 62, startPoint y: 68, endPoint x: 139, endPoint y: 68, distance: 77.1
click at [139, 68] on span "Are the Disaster Recovery procedures documented in a Disaster Recovery manual?" at bounding box center [120, 69] width 144 height 4
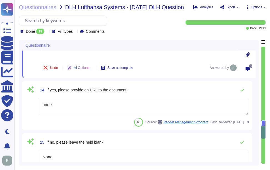
type textarea "The last Disaster Recovery test was performed on [DATE]. The test was conducted…"
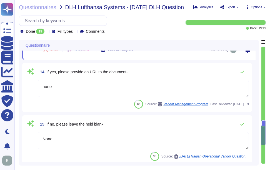
scroll to position [887, 0]
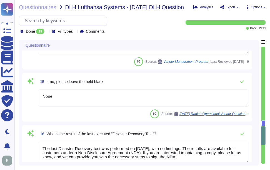
type textarea "The last Disaster Recovery Test was executed on [DATE]."
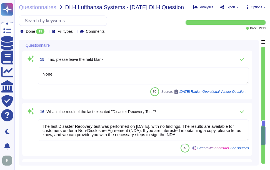
scroll to position [943, 0]
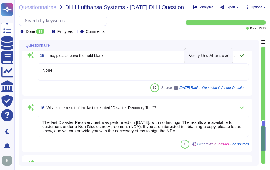
click at [241, 54] on icon at bounding box center [242, 55] width 4 height 4
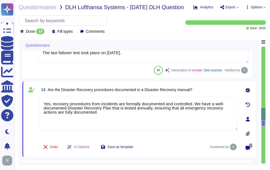
type textarea "Yes, the implemented High Availability and Failover solution makes use of geo-r…"
type textarea "The last executed Failover Test was conducted on [DATE], and it was successfull…"
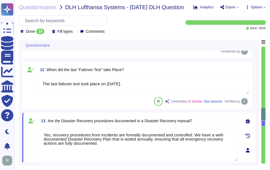
type textarea "The implemented High Availability and Failover Implementation performs failover…"
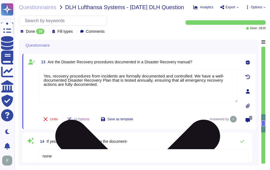
type textarea "The last executed Disaster Recovery Test was a full failover exercise conducted…"
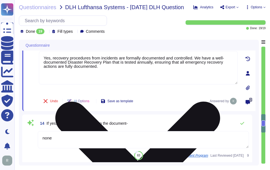
scroll to position [839, 0]
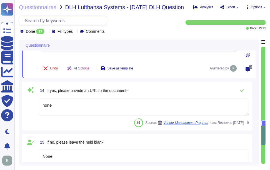
type textarea "The last Disaster Recovery test was performed on [DATE]. The test was conducted…"
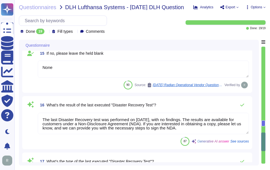
scroll to position [950, 0]
type textarea "The last Disaster Recovery Test was executed on [DATE]."
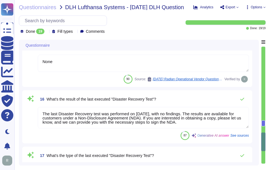
drag, startPoint x: 147, startPoint y: 117, endPoint x: 191, endPoint y: 123, distance: 44.7
click at [191, 123] on textarea "The last Disaster Recovery test was performed on [DATE], with no findings. The …" at bounding box center [143, 117] width 211 height 21
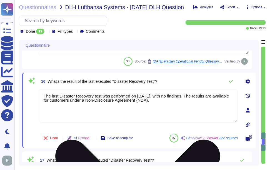
click at [169, 98] on textarea "The last Disaster Recovery test was performed on [DATE], with no findings. The …" at bounding box center [138, 105] width 199 height 33
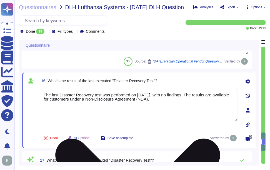
drag, startPoint x: 43, startPoint y: 94, endPoint x: 177, endPoint y: 103, distance: 134.2
click at [177, 103] on textarea "The last Disaster Recovery test was performed on [DATE], with no findings. The …" at bounding box center [138, 104] width 199 height 33
paste textarea "executed Failover Test was conducted on [DATE], and it was successfully complet…"
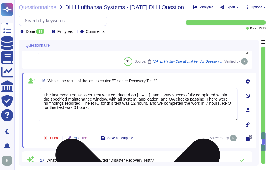
type textarea "The last executed Failover Test was conducted on [DATE], and it was successfull…"
click at [167, 126] on div "The last executed Failover Test was conducted on [DATE], and it was successfull…" at bounding box center [138, 108] width 199 height 41
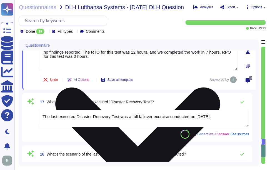
scroll to position [1006, 0]
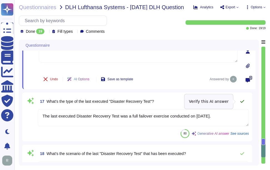
click at [242, 99] on button at bounding box center [241, 101] width 13 height 11
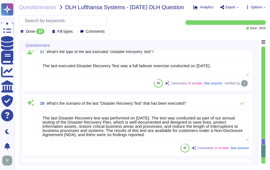
scroll to position [1061, 0]
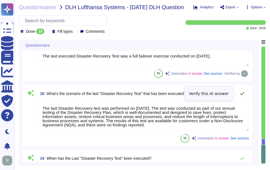
click at [242, 94] on icon at bounding box center [242, 93] width 4 height 3
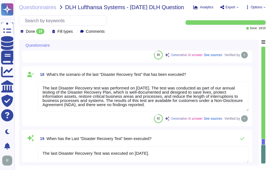
scroll to position [1089, 0]
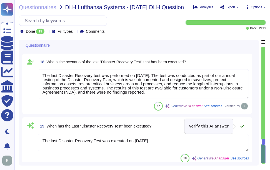
click at [243, 126] on icon at bounding box center [242, 126] width 4 height 3
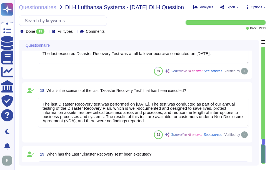
type textarea "None"
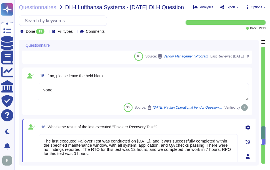
type textarea "The last failover test took place on [DATE]."
type textarea "Yes, recovery procedures from incidents are formally documented and controlled.…"
type textarea "none"
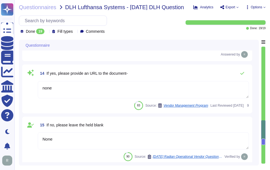
type textarea "The last executed Failover Test was conducted on [DATE], and it was successfull…"
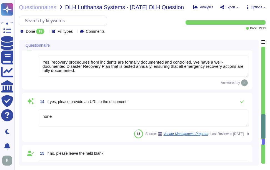
scroll to position [813, 0]
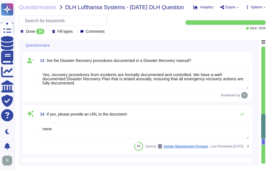
type textarea "Yes, the implemented High Availability and Failover solution makes use of geo-r…"
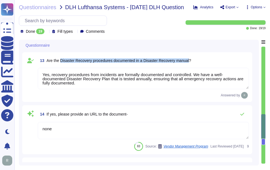
drag, startPoint x: 61, startPoint y: 59, endPoint x: 190, endPoint y: 59, distance: 128.7
click at [190, 59] on span "Are the Disaster Recovery procedures documented in a Disaster Recovery manual?" at bounding box center [119, 60] width 144 height 4
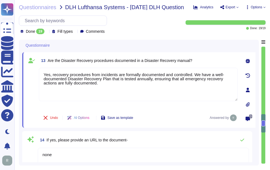
type textarea "The last executed Disaster Recovery Test was a full failover exercise conducted…"
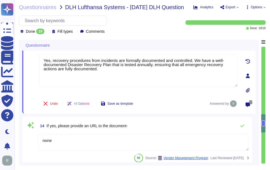
scroll to position [841, 0]
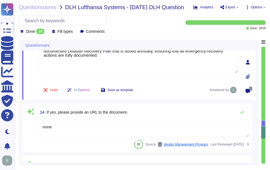
drag, startPoint x: 67, startPoint y: 129, endPoint x: 28, endPoint y: 129, distance: 39.1
click at [28, 129] on div "14 If yes, please provide an URL to the document- none 83 Source: Vendor Manage…" at bounding box center [137, 127] width 223 height 42
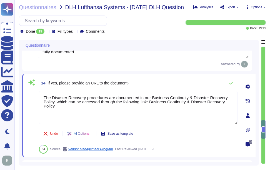
click at [28, 128] on div "14 If yes, please provide an URL to the document- none Undo AI Options Save as …" at bounding box center [132, 115] width 211 height 76
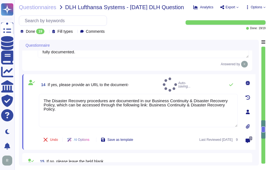
click at [28, 128] on span at bounding box center [32, 112] width 10 height 37
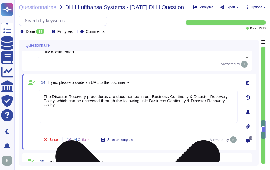
drag, startPoint x: 55, startPoint y: 101, endPoint x: 63, endPoint y: 109, distance: 11.2
click at [63, 109] on textarea "The Disaster Recovery procedures are documented in our Business Continuity & Di…" at bounding box center [138, 106] width 199 height 33
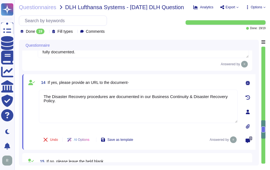
type textarea "The Disaster Recovery procedures are documented in our Business Continuity & Di…"
click at [203, 78] on div "14 If yes, please provide an URL to the document-" at bounding box center [138, 82] width 199 height 10
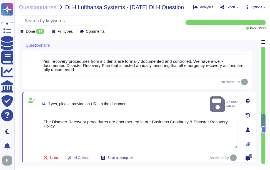
type textarea "Yes, the implemented High Availability and Failover solution makes use of geo-r…"
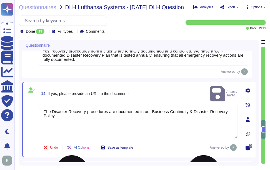
type textarea "The last executed Disaster Recovery Test was a full failover exercise conducted…"
type textarea "The last Disaster Recovery test was performed on [DATE]. The test was conducted…"
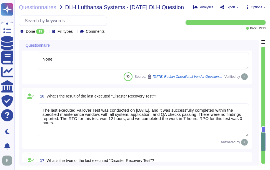
type textarea "The last Disaster Recovery Test was executed on [DATE]."
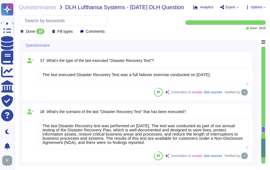
scroll to position [1096, 0]
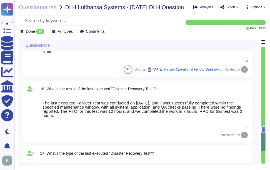
type textarea "Yes, recovery procedures from incidents are formally documented and controlled.…"
type textarea "The Disaster Recovery procedures are documented in our Business Continuity & Di…"
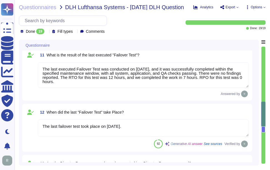
type textarea "The implemented High Availability and Failover Implementation performs failover…"
type textarea "Yes, the implemented High Availability and Failover solution makes use of geo-r…"
type textarea "The last executed Failover Test was conducted on [DATE], and it was successfull…"
type textarea "The last failover test took place on [DATE]."
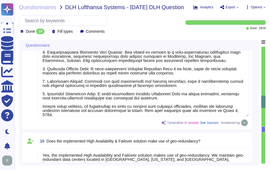
type textarea "We have implemented a high-availability environment with full redundancy, utili…"
type textarea "Yes, the implemented High Availability and Failover solution is designed to pro…"
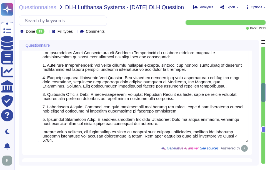
type textarea "Our Last BC/DR exercise was on [DATE] and Failover test was conducted on [DATE]."
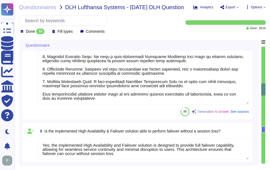
type textarea "RTO for Backup & Restore test was 7 hours and RPO for this test was 0 hours."
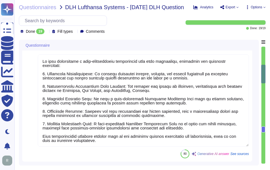
type textarea "Yes, a backup concept for IT systems and applications, which includes data and …"
type textarea "Backups are performed continually and are scheduled based on the information an…"
type textarea "Backups are stored in our on-premise data center in [GEOGRAPHIC_DATA], [GEOGRAP…"
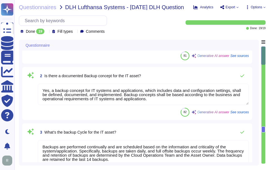
type textarea "Yes, our backups include all information necessary to restore a system/applicat…"
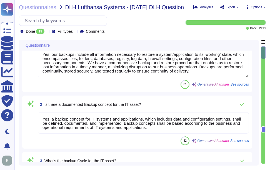
scroll to position [0, 0]
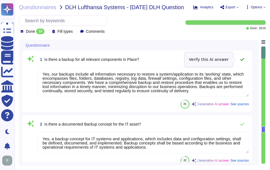
click at [242, 59] on icon at bounding box center [242, 59] width 4 height 3
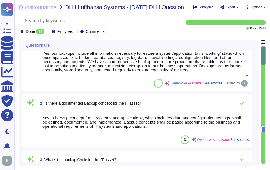
scroll to position [28, 0]
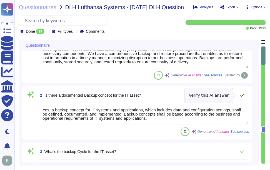
click at [242, 94] on icon at bounding box center [242, 95] width 4 height 4
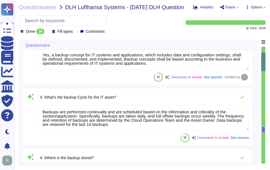
scroll to position [83, 0]
type textarea "Our Last BC/DR exercise was on [DATE] and Failover test was conducted on [DATE]."
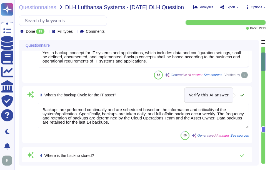
click at [241, 94] on icon at bounding box center [242, 95] width 4 height 4
click at [244, 93] on icon at bounding box center [242, 95] width 4 height 4
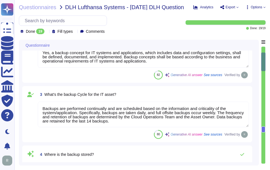
scroll to position [1, 0]
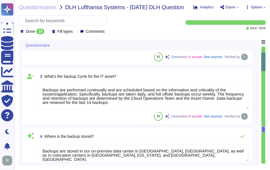
type textarea "We have implemented a high-availability environment with full redundancy, utili…"
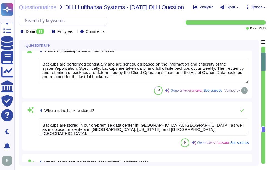
scroll to position [139, 0]
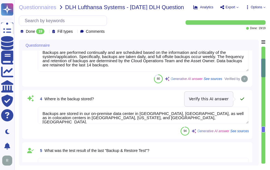
click at [241, 100] on icon at bounding box center [242, 98] width 4 height 3
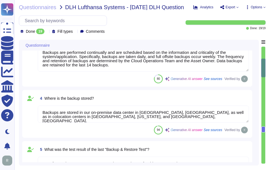
scroll to position [1, 0]
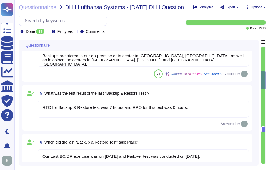
type textarea "Yes, the implemented High Availability and Failover solution is designed to pro…"
type textarea "The implemented High Availability and Failover Implementation performs failover…"
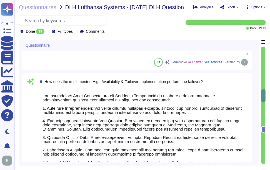
type textarea "Yes, the implemented High Availability and Failover solution makes use of geo-r…"
type textarea "The last executed Failover Test was conducted on [DATE], and it was successfull…"
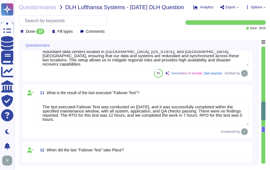
type textarea "The last failover test took place on [DATE]."
type textarea "Yes, recovery procedures from incidents are formally documented and controlled.…"
type textarea "The Disaster Recovery procedures are documented in our Business Continuity & Di…"
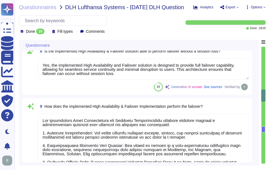
type textarea "We have implemented a high-availability environment with full redundancy, utili…"
type textarea "Yes, the implemented High Availability and Failover solution is designed to pro…"
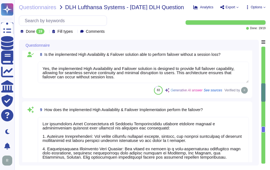
type textarea "Our Last BC/DR exercise was on [DATE] and Failover test was conducted on [DATE]."
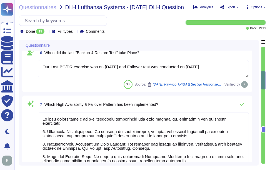
type textarea "Backups are performed continually and are scheduled based on the information an…"
type textarea "Backups are stored in our on-premise data center in [GEOGRAPHIC_DATA], [GEOGRAP…"
type textarea "RTO for Backup & Restore test was 7 hours and RPO for this test was 0 hours."
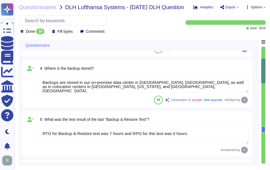
type textarea "Yes, our backups include all information necessary to restore a system/applicat…"
type textarea "Yes, a backup concept for IT systems and applications, which includes data and …"
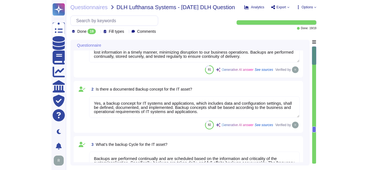
scroll to position [0, 0]
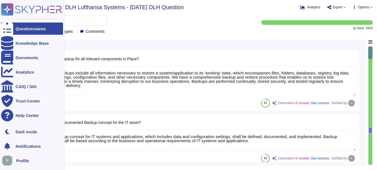
click at [6, 26] on icon at bounding box center [7, 29] width 12 height 16
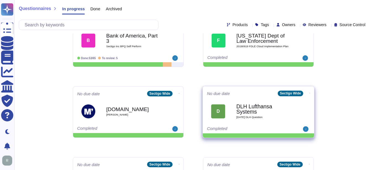
scroll to position [83, 0]
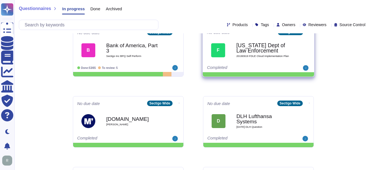
click at [258, 55] on span "20190919 FDLE Cloud Implementation Plan" at bounding box center [265, 56] width 56 height 3
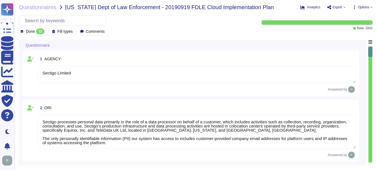
type textarea "Sectigo Limited"
type textarea "Sectigo processes personal data primarily in the role of a data processor on be…"
type textarea "Please refer the URL -[URL][DOMAIN_NAME] Email sales [EMAIL_ADDRESS][DOMAIN_NAM…"
type textarea "Sectigo Certificate Manager(CLM) and public certificates"
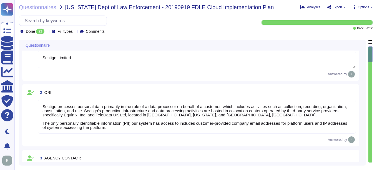
type textarea "Sectigo uses the Google Cloud Platform as its cloud service provider. The compa…"
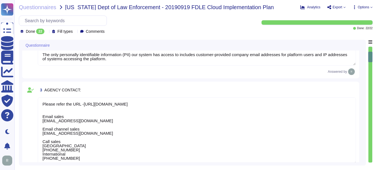
scroll to position [1, 0]
type textarea "Sectigo provides the following products and services: 1. Digital identity solut…"
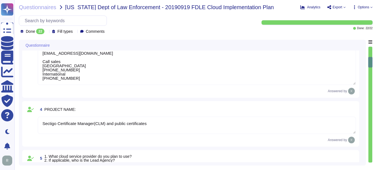
scroll to position [194, 0]
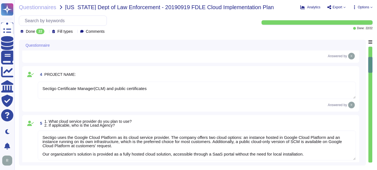
type textarea "We provide Software as a Service (SaaS) through our SaaS portal, specifically w…"
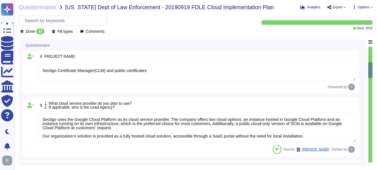
scroll to position [222, 0]
type textarea "No"
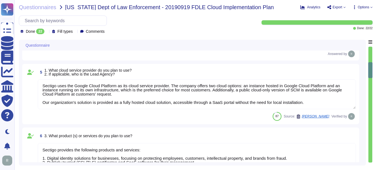
scroll to position [277, 0]
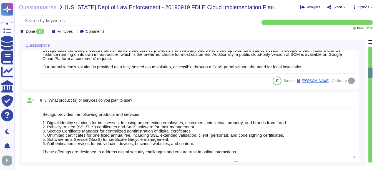
type textarea "Authentication is required for access. MFA is a customer-configurable option. W…"
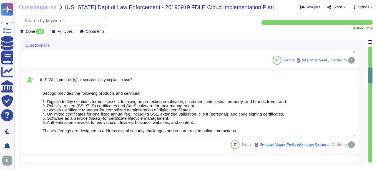
type textarea "Yes, the cloud service provider's data centers used for the transmission, stora…"
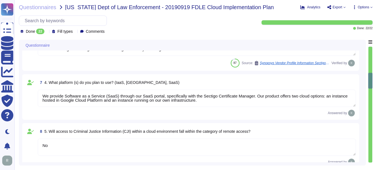
type textarea "The data centers are physically located in [GEOGRAPHIC_DATA], [US_STATE], and […"
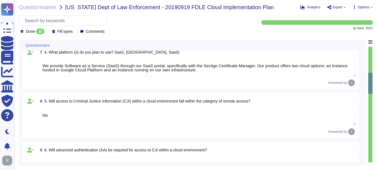
scroll to position [416, 0]
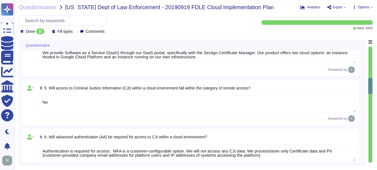
type textarea "Yes, the encryption requirements are being met. The policy specifies the use of…"
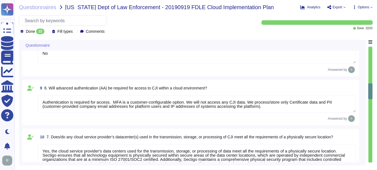
scroll to position [471, 0]
type textarea "Customers are responsible for managing their own keys. Customers may elect to h…"
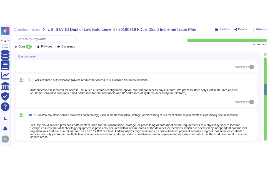
scroll to position [499, 0]
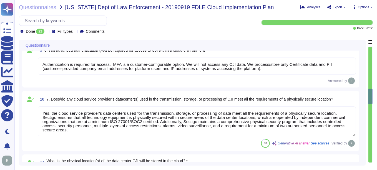
click at [52, 99] on span "7. Does/do any cloud service provider’s datacenter(s) used in the transmission,…" at bounding box center [190, 99] width 286 height 4
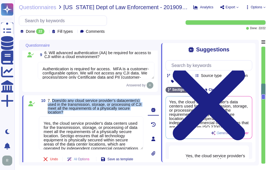
drag, startPoint x: 52, startPoint y: 100, endPoint x: 65, endPoint y: 113, distance: 18.0
click at [65, 113] on span "7. Does/do any cloud service provider’s datacenter(s) used in the transmission,…" at bounding box center [95, 106] width 95 height 16
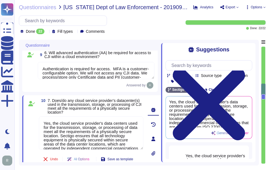
click at [253, 47] on div "Suggestions Products Source type Section Tags Sectigo Wide Clear filters Yes, t…" at bounding box center [208, 102] width 94 height 119
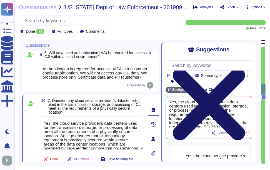
click at [252, 49] on icon at bounding box center [208, 103] width 87 height 115
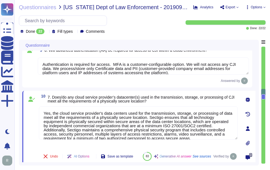
type textarea "Customers are responsible for managing their own keys. Customers may elect to h…"
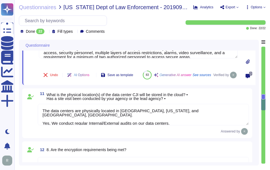
scroll to position [582, 0]
type textarea "Yes, customer data is encrypted at rest using AES-256 and in transit using TLS …"
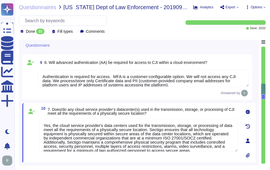
type textarea "Sectigo provides the following products and services: 1. Digital identity solut…"
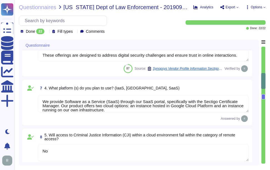
type textarea "Sectigo uses the Google Cloud Platform as its cloud service provider. The compa…"
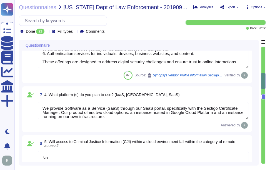
click at [75, 141] on span "5. Will access to Criminal Justice Information (CJI) within a cloud environment…" at bounding box center [139, 143] width 191 height 8
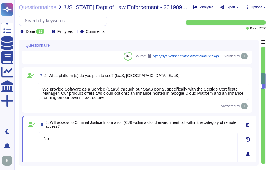
scroll to position [405, 0]
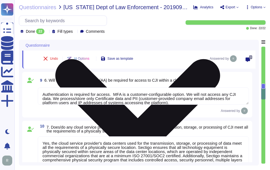
type textarea "Yes, the encryption requirements are being met. The policy specifies the use of…"
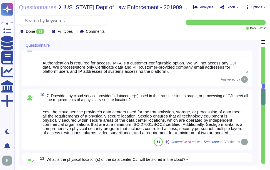
type textarea "Customers are responsible for managing their own keys. Customers may elect to h…"
type textarea "Yes, customer data is encrypted at rest using AES-256 and in transit using TLS …"
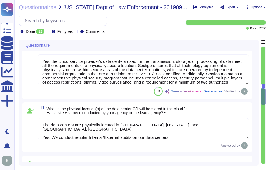
scroll to position [599, 0]
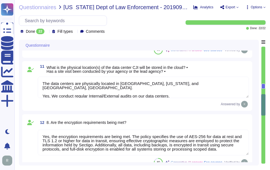
type textarea "Our incident response procedures are formalized in our documented Incident Resp…"
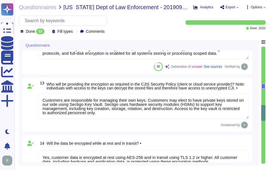
scroll to position [738, 0]
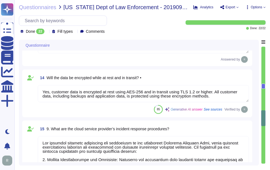
type textarea "Yes, the cloud subscriber will be notified in the event of a security incident.…"
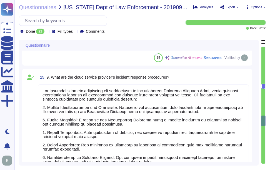
scroll to position [849, 0]
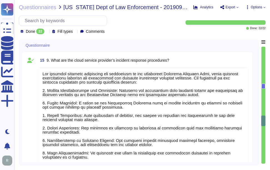
type textarea "In the event of a compromise involving CJI, the notification and response proce…"
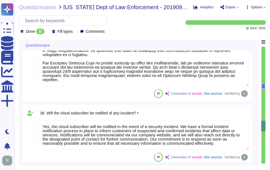
scroll to position [959, 0]
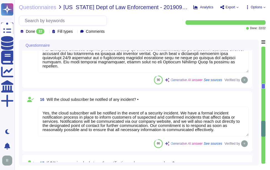
type textarea "Sectigo's production infrastructure is hosted in third-party operated data cent…"
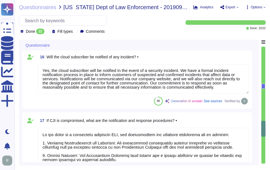
scroll to position [1015, 0]
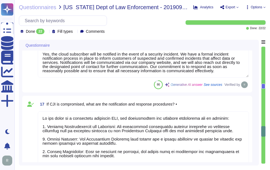
type textarea "Sectigo does not permit customer audits as it presents a security risk to both …"
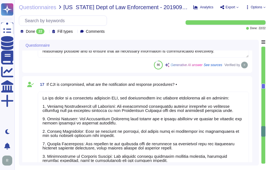
scroll to position [1043, 0]
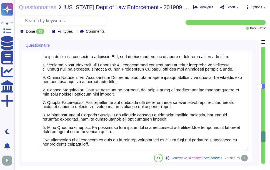
type textarea "Event and content logging will be managed through a centralized and automated l…"
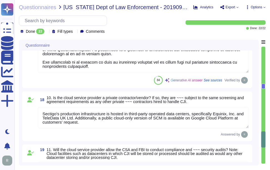
scroll to position [1181, 0]
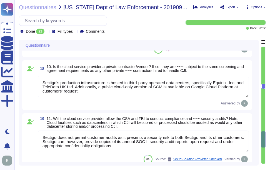
type textarea "Yes, Sectigo provides comprehensive logging capabilities for user and administr…"
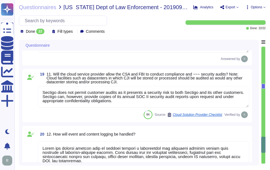
type textarea "Lor ipsum dolorsi ametcons'a elitseddoeiusmod temporinc utlab etdolorema ali en…"
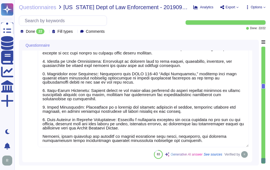
scroll to position [0, 0]
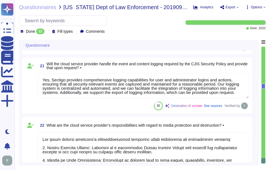
type textarea "Sectigo does not permit customer audits as it presents a security risk to both …"
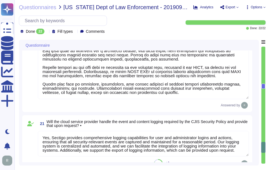
type textarea "In the event of a compromise involving CJI, the notification and response proce…"
type textarea "Sectigo's production infrastructure is hosted in third-party operated data cent…"
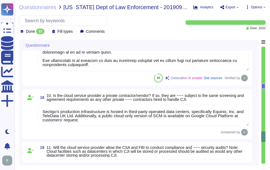
type textarea "Yes, the cloud subscriber will be notified in the event of a security incident.…"
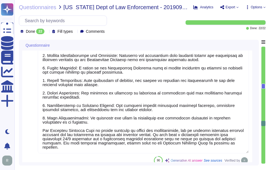
type textarea "Customers are responsible for managing their own keys. Customers may elect to h…"
type textarea "Yes, customer data is encrypted at rest using AES-256 and in transit using TLS …"
type textarea "Our incident response procedures are formalized in our documented Incident Resp…"
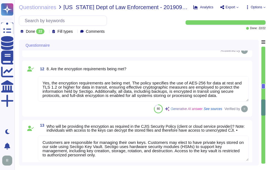
type textarea "Authentication is required for access. MFA is a customer-configurable option. W…"
type textarea "Yes, the cloud service provider's data centers used for the transmission, stora…"
type textarea "The data centers are physically located in [GEOGRAPHIC_DATA], [US_STATE], and […"
type textarea "Yes, the encryption requirements are being met. The policy specifies the use of…"
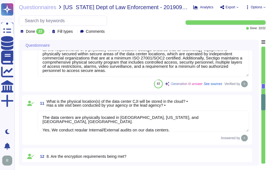
type textarea "No"
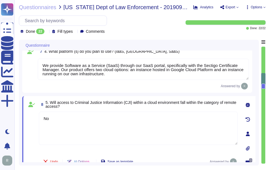
type textarea "Sectigo uses the Google Cloud Platform as its cloud service provider. The compa…"
type textarea "Sectigo provides the following products and services: 1. Digital identity solut…"
type textarea "We provide Software as a Service (SaaS) through our SaaS portal, specifically w…"
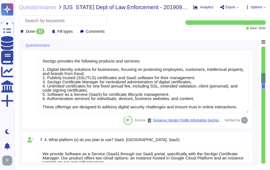
type textarea "Sectigo Certificate Manager(CLM) and public certificates"
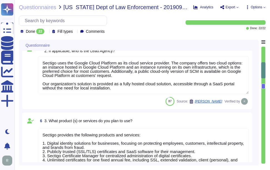
type textarea "Please refer the URL -[URL][DOMAIN_NAME] Email sales [EMAIL_ADDRESS][DOMAIN_NAM…"
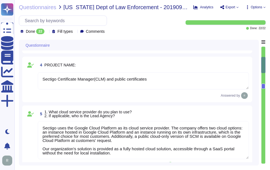
type textarea "Sectigo processes personal data primarily in the role of a data processor on be…"
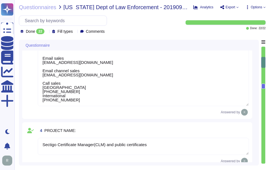
type textarea "Sectigo Limited"
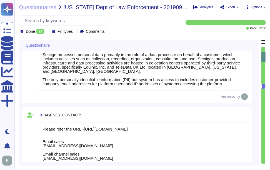
scroll to position [1, 0]
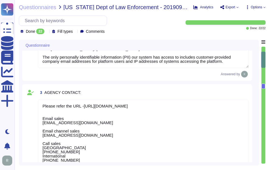
type textarea "Sectigo provides the following products and services: 1. Digital identity solut…"
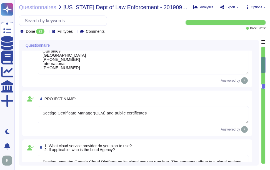
type textarea "We provide Software as a Service (SaaS) through our SaaS portal, specifically w…"
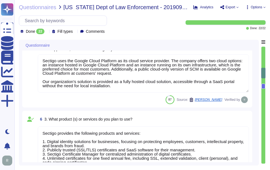
scroll to position [288, 0]
type textarea "No"
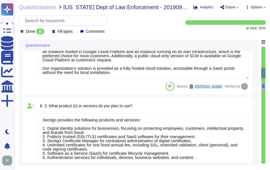
scroll to position [1, 0]
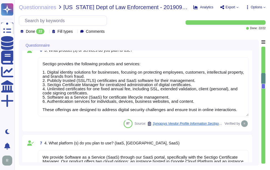
type textarea "Authentication is required for access. MFA is a customer-configurable option. W…"
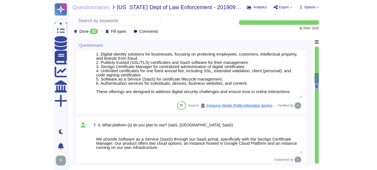
scroll to position [453, 0]
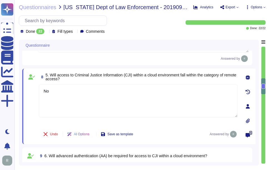
type textarea "Yes, the cloud service provider's data centers used for the transmission, stora…"
type textarea "The data centers are physically located in [GEOGRAPHIC_DATA], [US_STATE], and […"
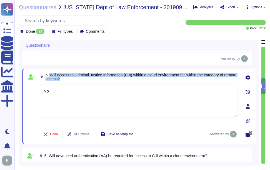
drag, startPoint x: 49, startPoint y: 73, endPoint x: 82, endPoint y: 80, distance: 33.9
click at [82, 80] on span "5. Will access to Criminal Justice Information (CJI) within a cloud environment…" at bounding box center [141, 77] width 192 height 8
copy span "Will access to Criminal Justice Information (CJI) within a cloud environment fa…"
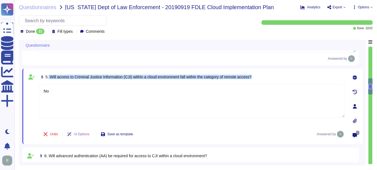
scroll to position [0, 0]
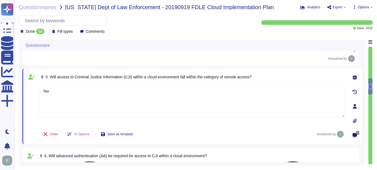
click at [118, 107] on textarea "No" at bounding box center [192, 100] width 306 height 33
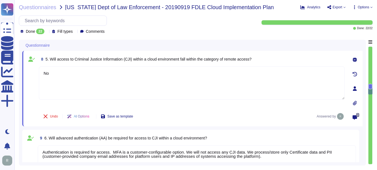
scroll to position [453, 0]
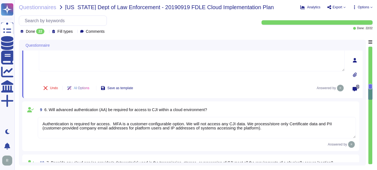
type textarea "Yes, the encryption requirements are being met. The policy specifies the use of…"
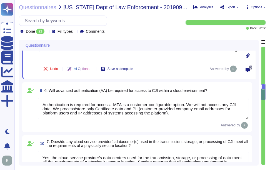
scroll to position [508, 0]
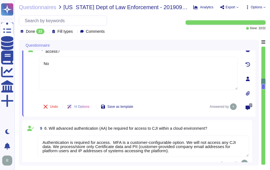
type textarea "Sectigo uses the Google Cloud Platform as its cloud service provider. The compa…"
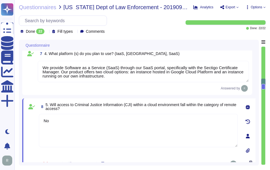
scroll to position [425, 0]
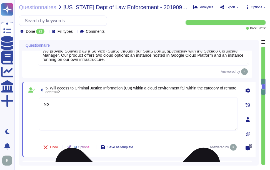
type textarea "The data centers are physically located in [GEOGRAPHIC_DATA], [US_STATE], and […"
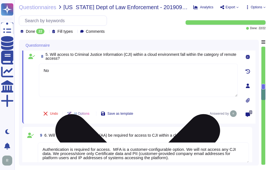
type textarea "Yes, the encryption requirements are being met. The policy specifies the use of…"
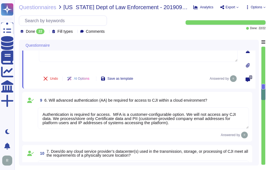
scroll to position [1, 0]
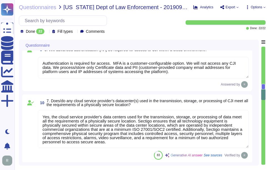
type textarea "Customers are responsible for managing their own keys. Customers may elect to h…"
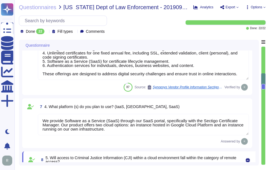
type textarea "Sectigo uses the Google Cloud Platform as its cloud service provider. The compa…"
type textarea "Sectigo provides the following products and services: 1. Digital identity solut…"
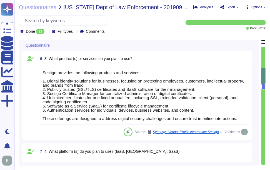
type textarea "Sectigo Certificate Manager(CLM) and public certificates"
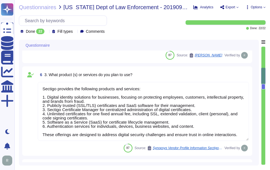
scroll to position [313, 0]
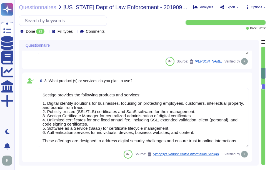
type textarea "Please refer the URL -[URL][DOMAIN_NAME] Email sales [EMAIL_ADDRESS][DOMAIN_NAM…"
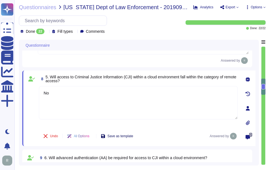
type textarea "Yes, the cloud service provider's data centers used for the transmission, stora…"
type textarea "The data centers are physically located in [GEOGRAPHIC_DATA], [US_STATE], and […"
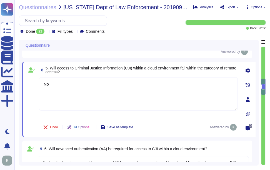
scroll to position [451, 0]
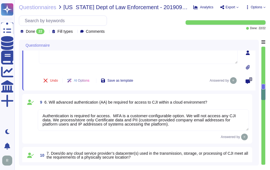
type textarea "Yes, the encryption requirements are being met. The policy specifies the use of…"
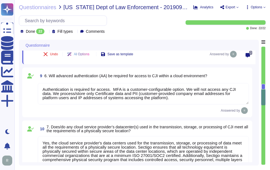
type textarea "Customers are responsible for managing their own keys. Customers may elect to h…"
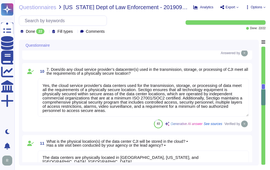
scroll to position [590, 0]
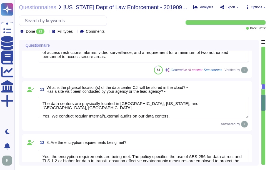
type textarea "Yes, customer data is encrypted at rest using AES-256 and in transit using TLS …"
type textarea "Our incident response procedures are formalized in our documented Incident Resp…"
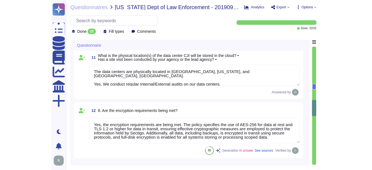
scroll to position [700, 0]
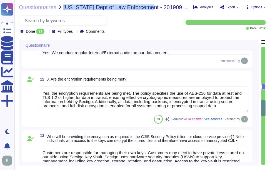
drag, startPoint x: 63, startPoint y: 7, endPoint x: 146, endPoint y: 6, distance: 82.6
click at [146, 6] on span "[US_STATE] Dept of Law Enforcement - 20190919 FDLE Cloud Implementation Plan" at bounding box center [125, 7] width 125 height 6
copy span "[US_STATE] Dept of Law Enforcement"
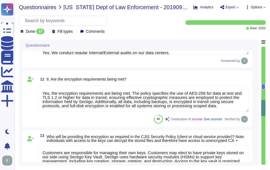
click at [41, 8] on span "Questionnaires" at bounding box center [37, 7] width 37 height 6
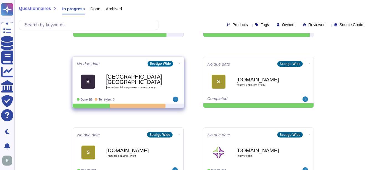
scroll to position [277, 0]
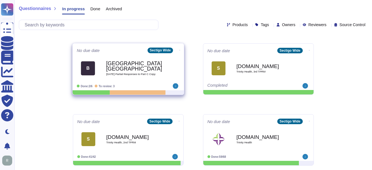
click at [135, 69] on b "[GEOGRAPHIC_DATA], [GEOGRAPHIC_DATA]" at bounding box center [134, 66] width 56 height 11
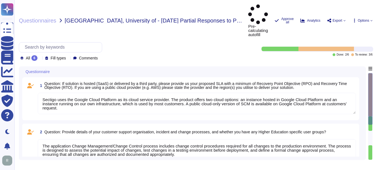
type textarea "Sectigo uses the Google Cloud Platform as its cloud service provider. The produ…"
type textarea "The application Change Management/Change Control process includes change contro…"
type textarea "Customers can obtain their data by exporting customer certificate data as a rep…"
type textarea "Our SCM solution is a SaaS product which can be accessed in the Web portal ([DO…"
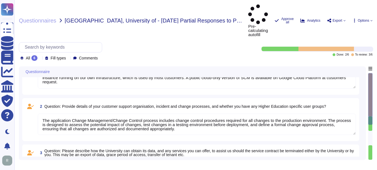
type textarea "This information is located in Sectigo’s premier support addendum. Sectigo can …"
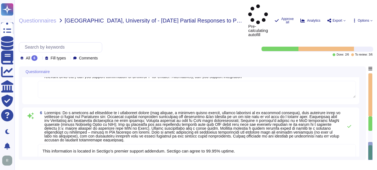
scroll to position [196, 0]
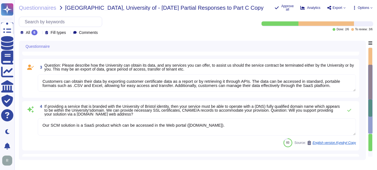
type textarea "Sectigo uses the Google Cloud Platform as its cloud service provider. The produ…"
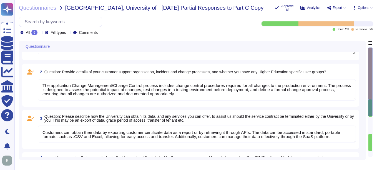
scroll to position [0, 0]
